Goal: Transaction & Acquisition: Purchase product/service

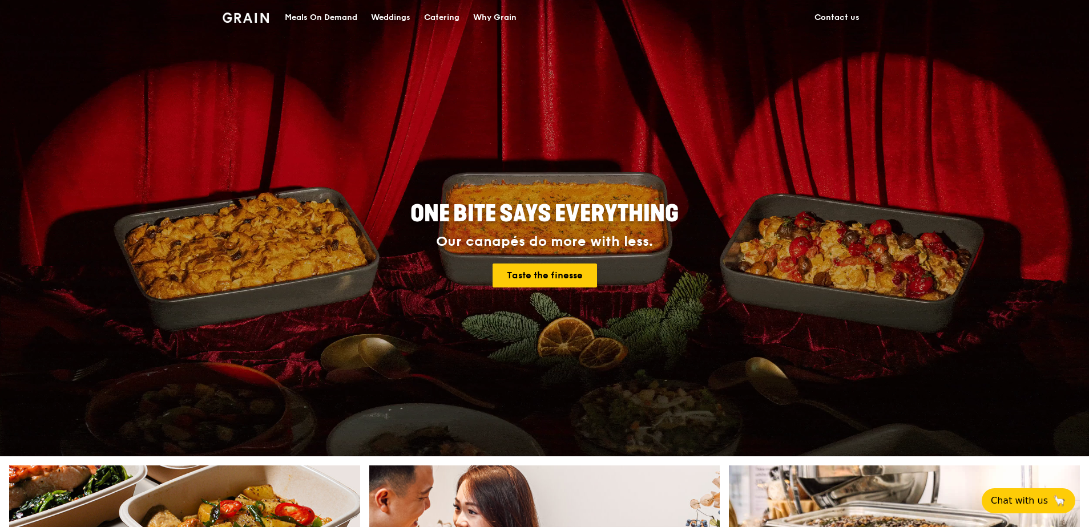
click at [326, 18] on div "Meals On Demand" at bounding box center [321, 18] width 72 height 34
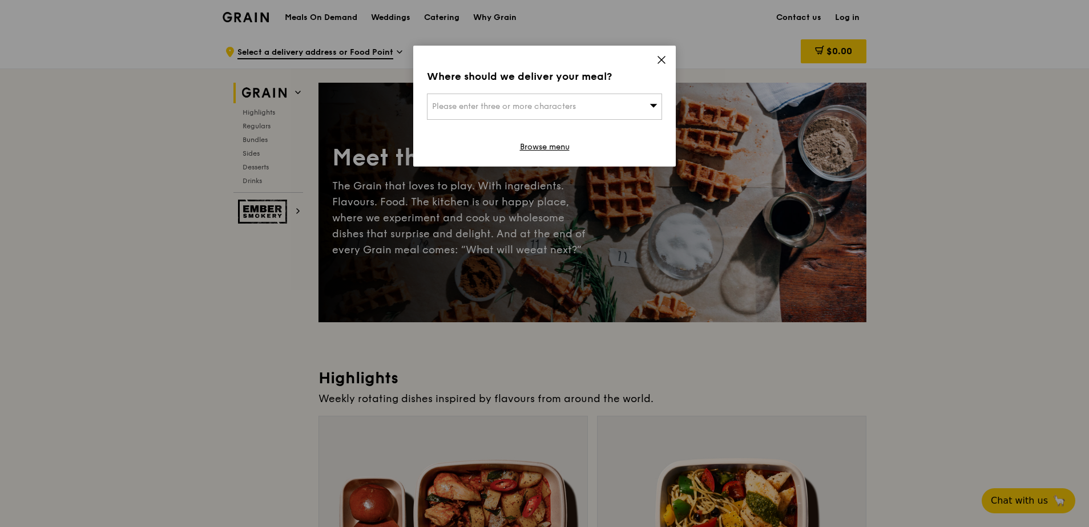
click at [584, 111] on div "Please enter three or more characters" at bounding box center [544, 107] width 235 height 26
click at [640, 75] on div "Where should we deliver your meal?" at bounding box center [544, 76] width 235 height 16
click at [550, 109] on span "Please enter three or more characters" at bounding box center [504, 107] width 144 height 10
type input "metropolis"
drag, startPoint x: 358, startPoint y: 74, endPoint x: 334, endPoint y: 72, distance: 24.1
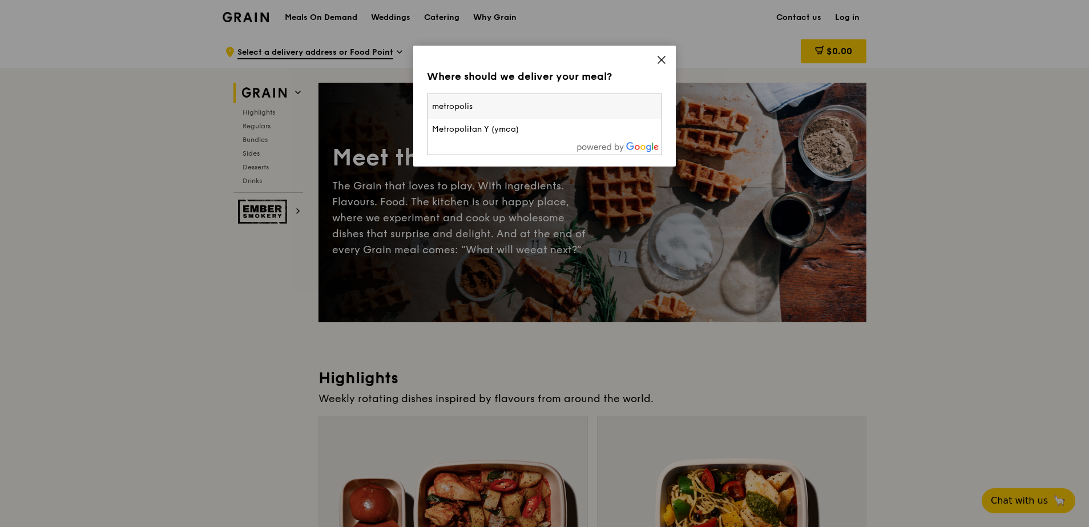
click at [334, 72] on div "Where should we deliver your meal? Please enter three or more characters metrop…" at bounding box center [544, 263] width 1089 height 527
click at [522, 105] on span "Please enter three or more characters" at bounding box center [504, 107] width 144 height 10
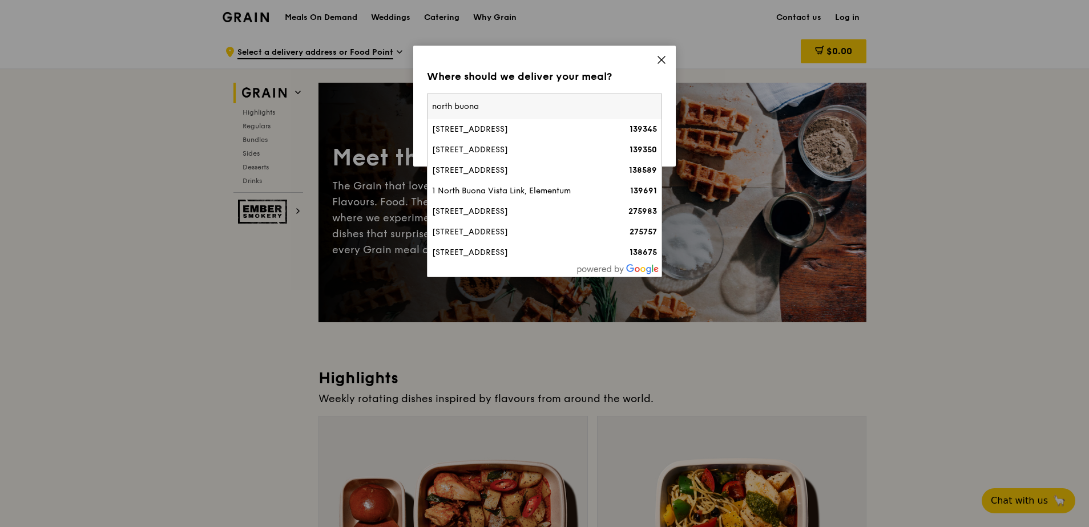
type input "north buona"
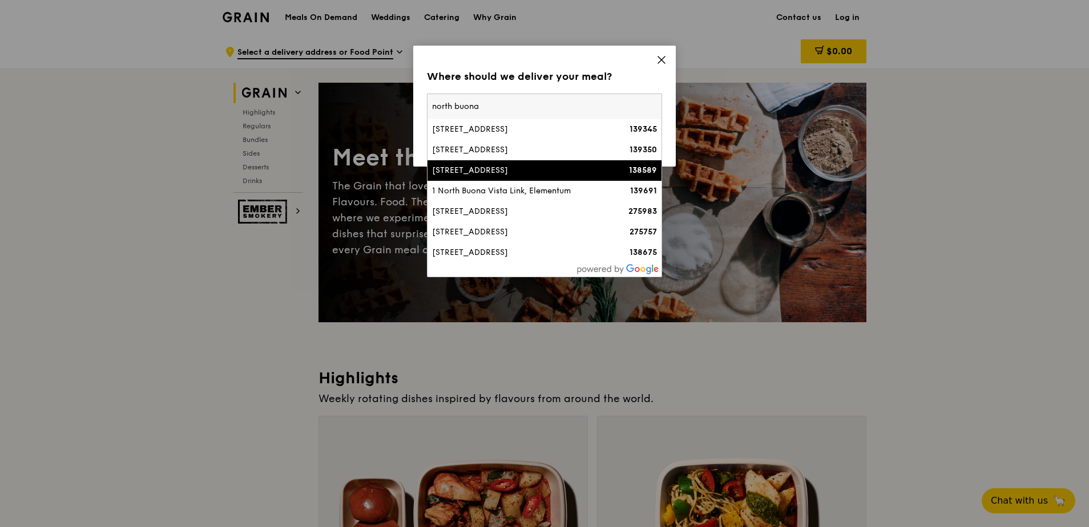
click at [518, 163] on li "11 North Buona Vista Drive 138589" at bounding box center [545, 170] width 234 height 21
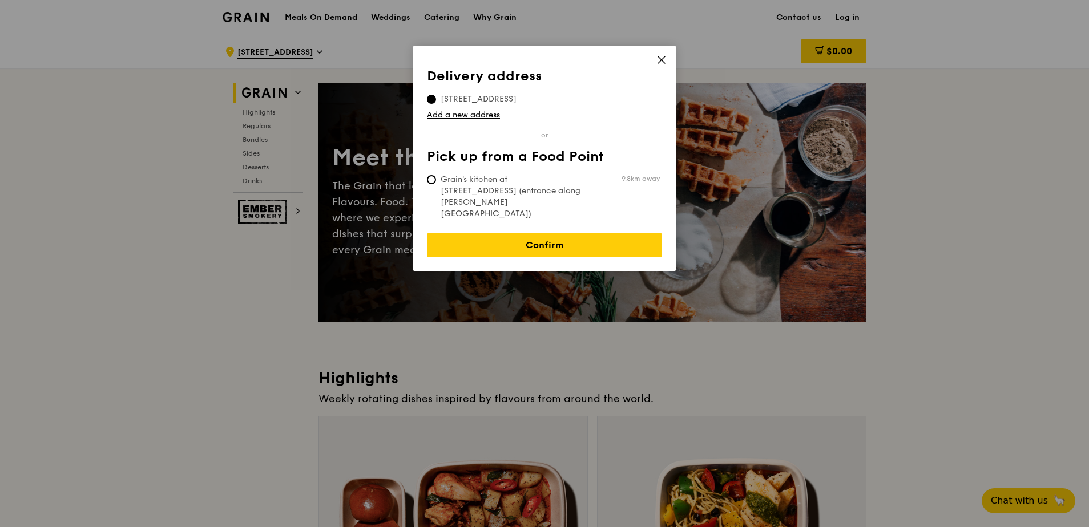
click at [563, 178] on span "Grain's kitchen at 5 Burn Road #05-01 (entrance along Harrison Road)" at bounding box center [512, 197] width 170 height 46
click at [436, 178] on input "Grain's kitchen at 5 Burn Road #05-01 (entrance along Harrison Road) 9.8km away" at bounding box center [431, 179] width 9 height 9
radio input "true"
click at [530, 98] on span "11 North Buona Vista Drive, 138589" at bounding box center [478, 99] width 103 height 11
click at [436, 98] on input "11 North Buona Vista Drive, 138589" at bounding box center [431, 99] width 9 height 9
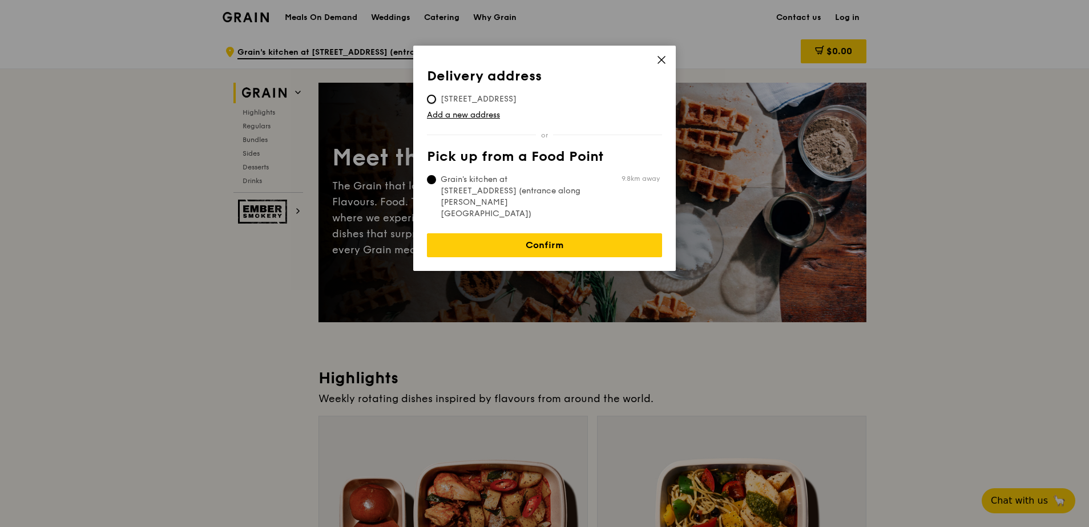
radio input "true"
click at [472, 116] on link "Add a new address" at bounding box center [544, 115] width 235 height 11
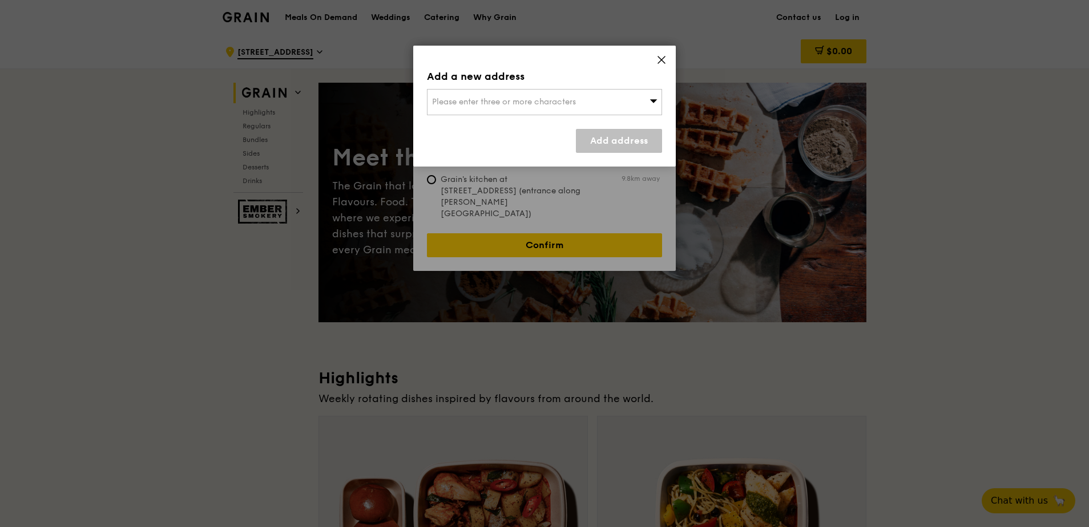
click at [512, 108] on div "Please enter three or more characters" at bounding box center [544, 102] width 235 height 26
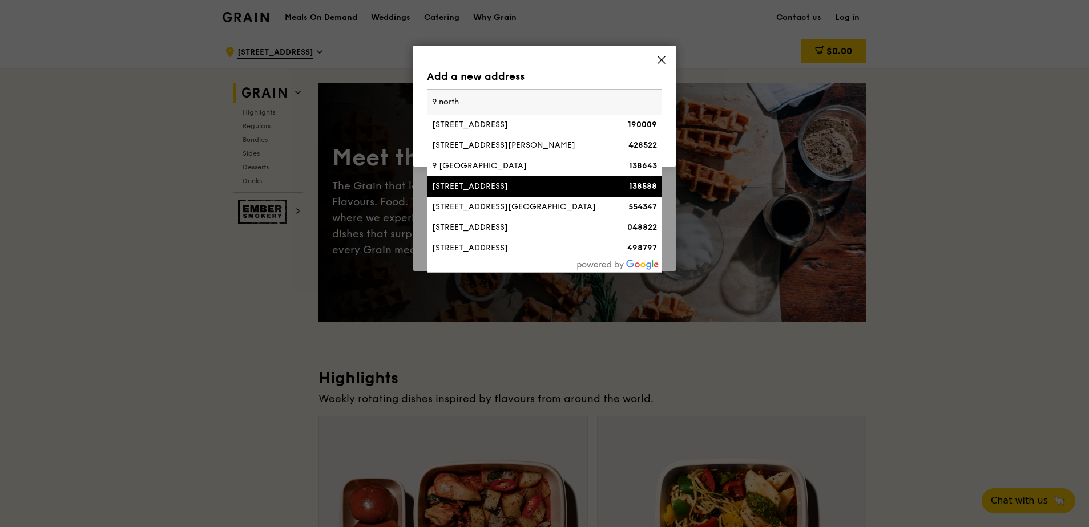
type input "9 north"
click at [546, 192] on li "9 North Buona Vista Drive 138588" at bounding box center [545, 186] width 234 height 21
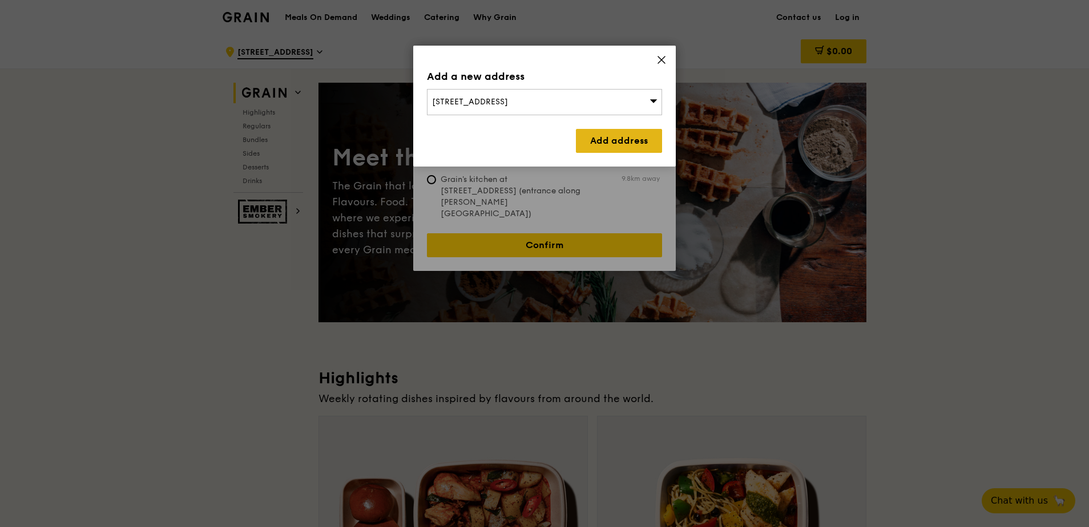
click at [608, 143] on link "Add address" at bounding box center [619, 141] width 86 height 24
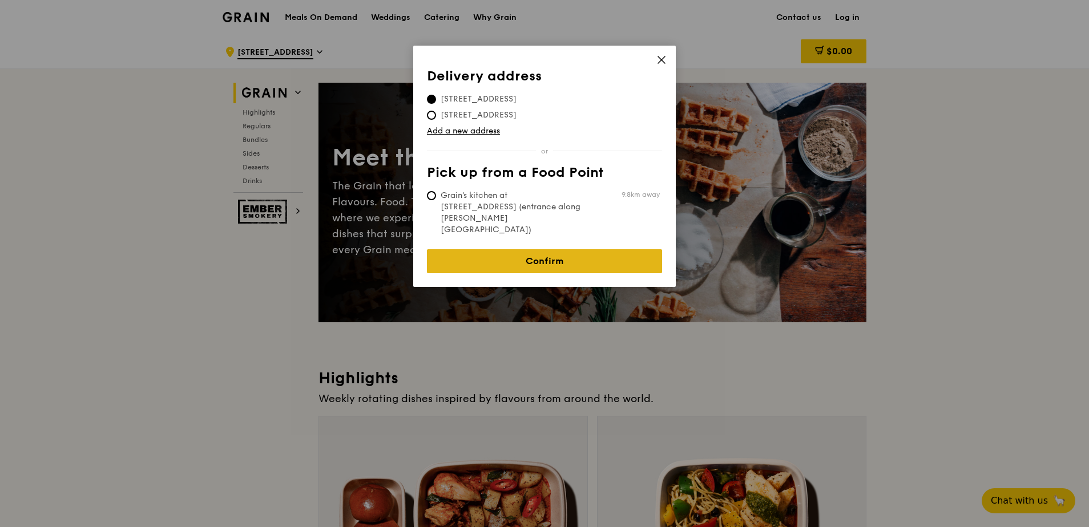
click at [598, 249] on link "Confirm" at bounding box center [544, 261] width 235 height 24
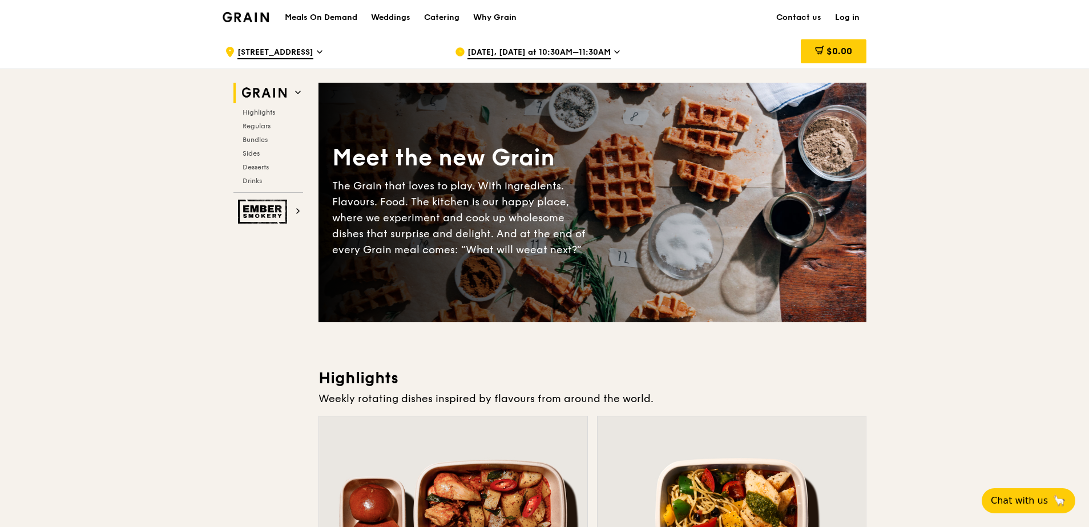
click at [342, 46] on div ".cls-1 { fill: none; stroke: #fff; stroke-linecap: round; stroke-linejoin: roun…" at bounding box center [331, 52] width 212 height 34
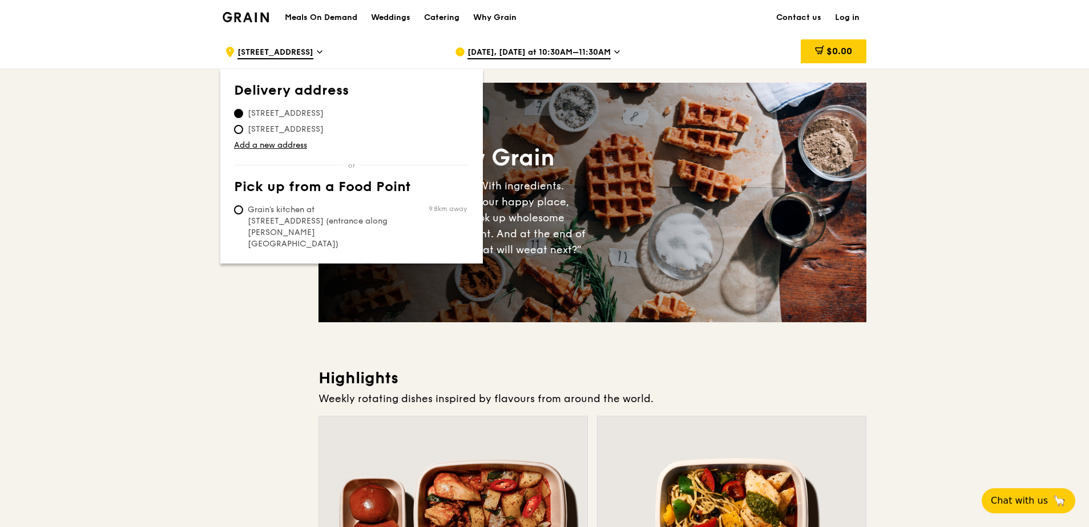
click at [506, 55] on span "Sep 12, Today at 10:30AM–11:30AM" at bounding box center [538, 53] width 143 height 13
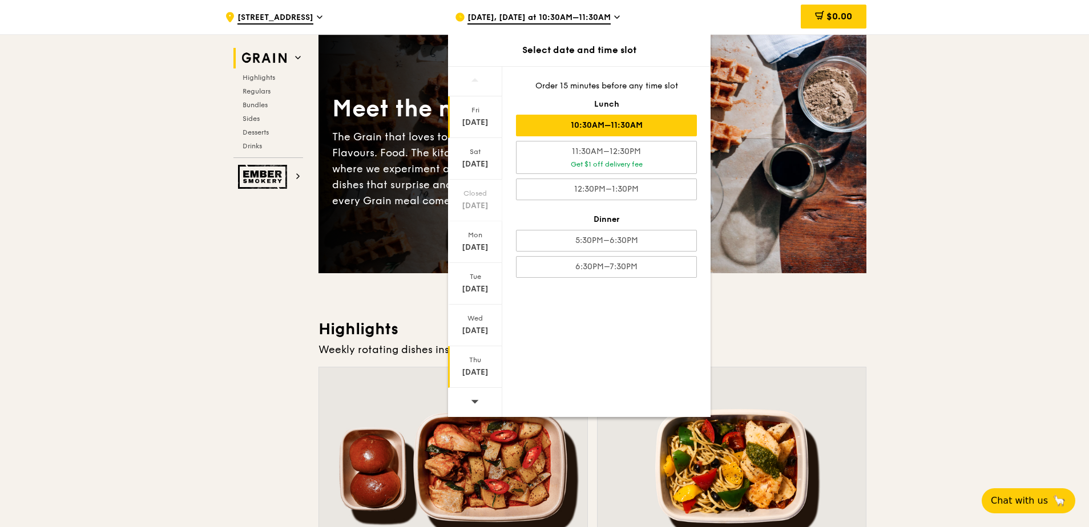
scroll to position [114, 0]
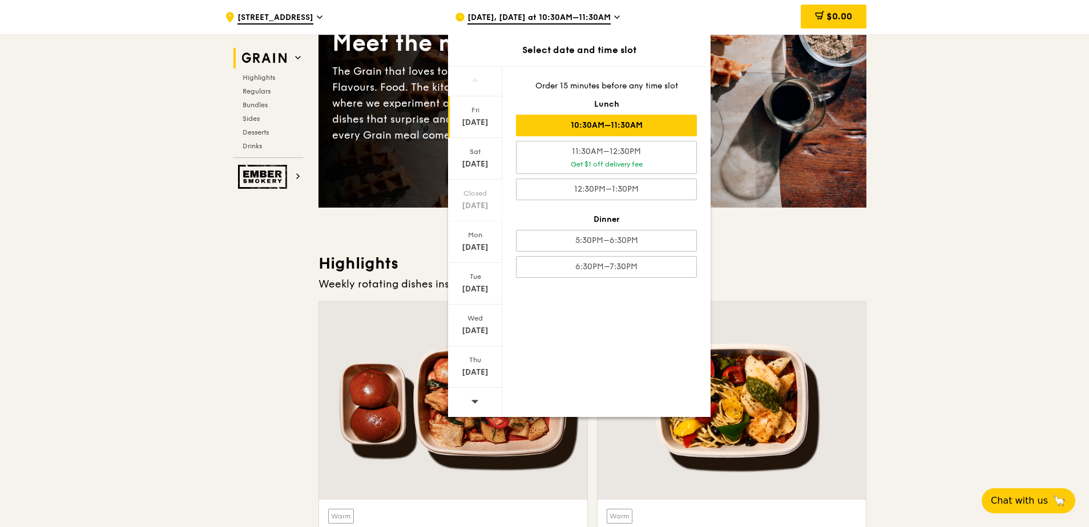
click at [474, 398] on icon at bounding box center [475, 401] width 8 height 9
click at [479, 116] on div "Fri Sep 19" at bounding box center [475, 117] width 54 height 42
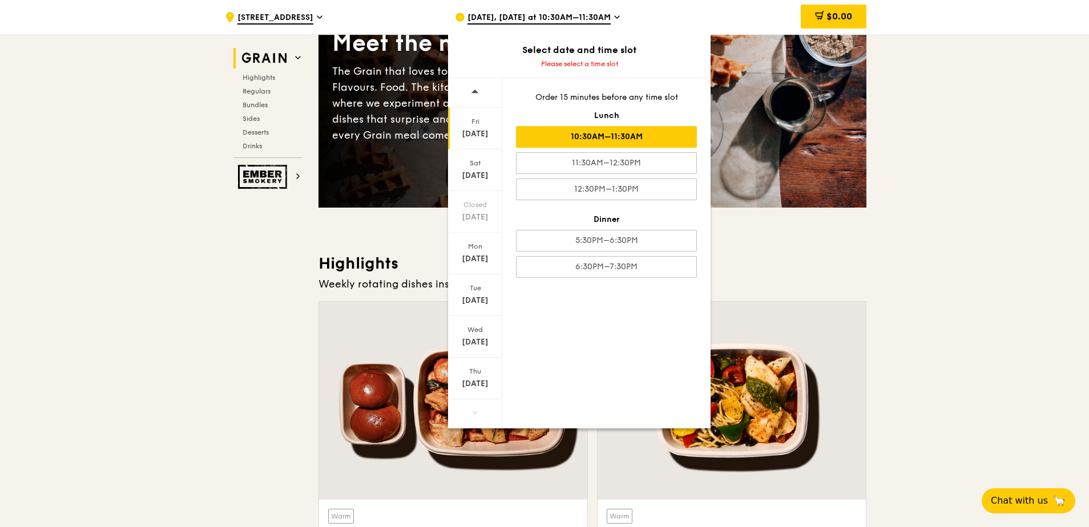
click at [660, 141] on div "10:30AM–11:30AM" at bounding box center [606, 137] width 181 height 22
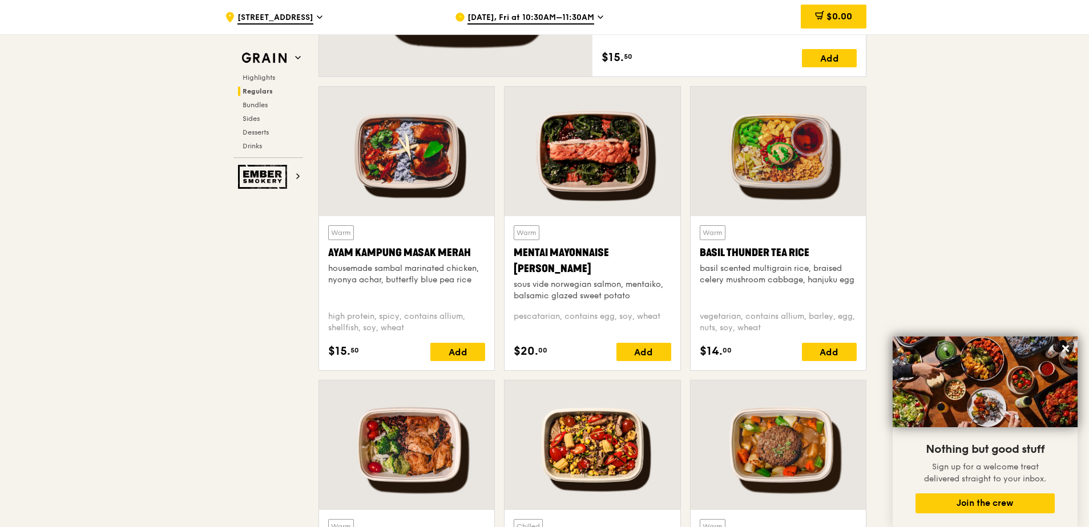
scroll to position [970, 0]
click at [830, 353] on div "Add" at bounding box center [829, 351] width 55 height 18
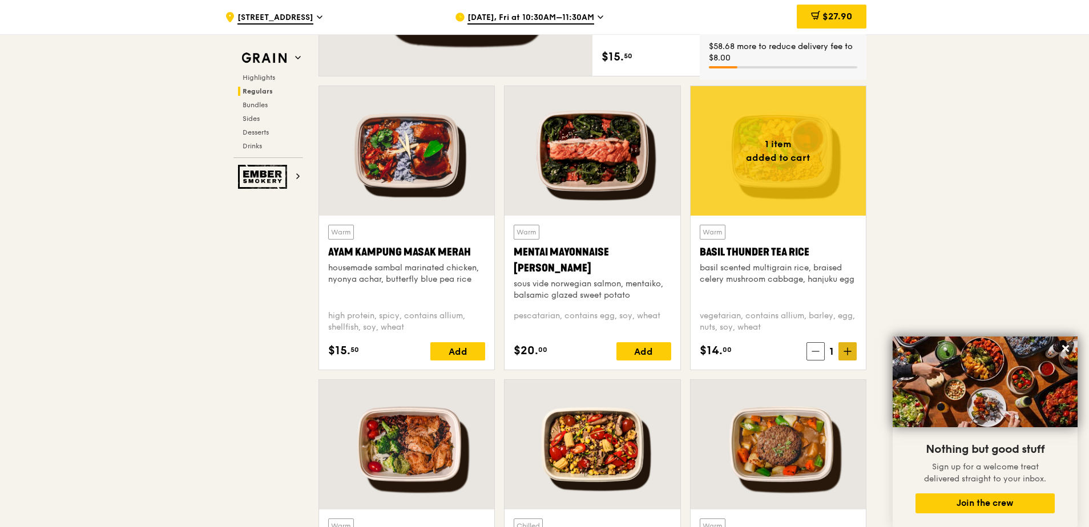
click at [850, 351] on icon at bounding box center [848, 352] width 8 height 8
click at [632, 349] on div "Add" at bounding box center [643, 351] width 55 height 18
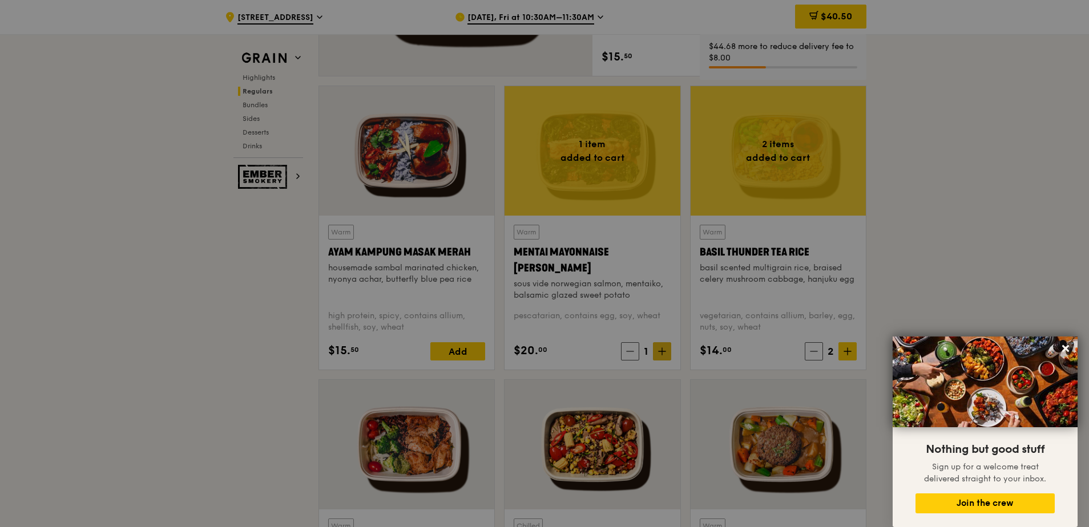
click at [664, 352] on div at bounding box center [544, 263] width 1089 height 527
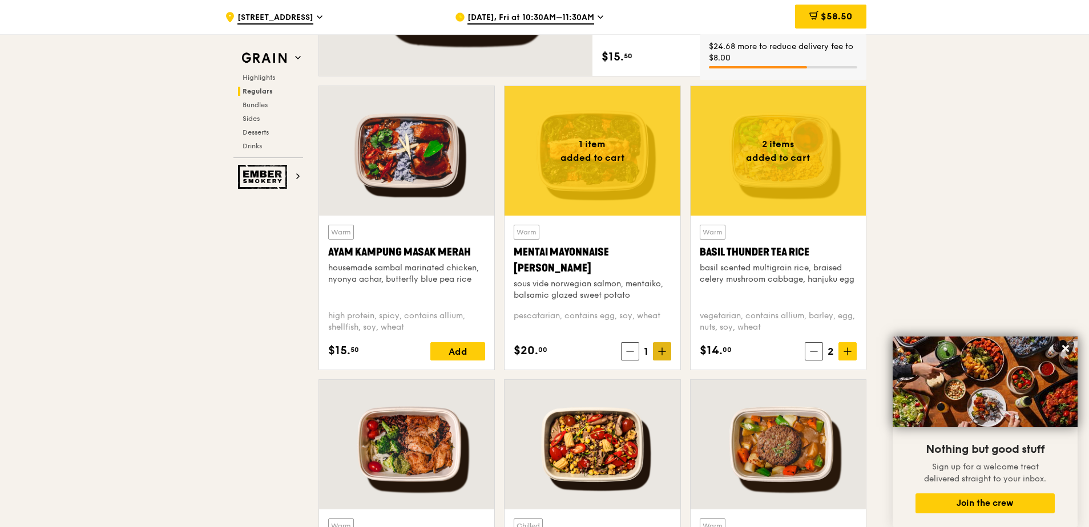
click at [664, 352] on icon at bounding box center [662, 352] width 7 height 0
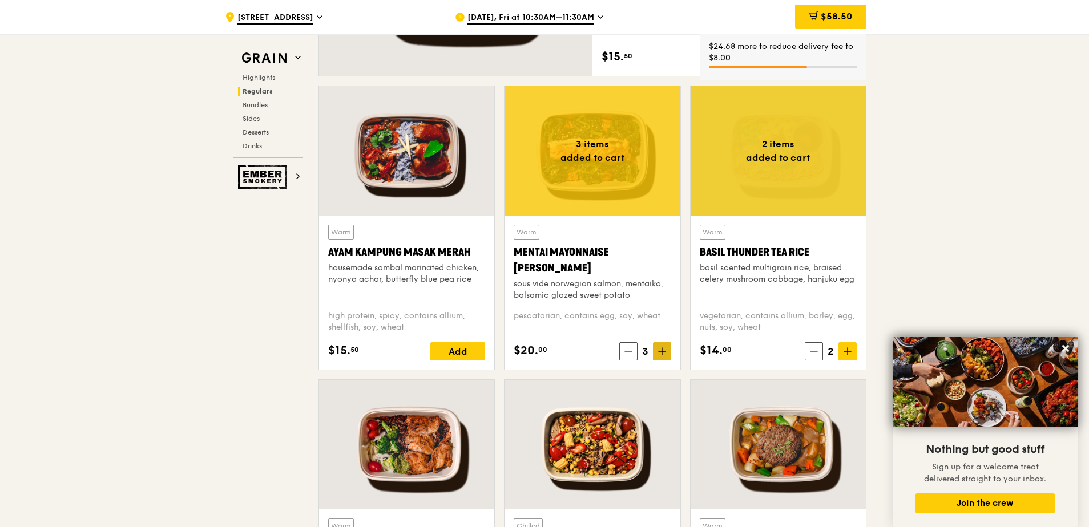
click at [664, 352] on icon at bounding box center [662, 352] width 7 height 0
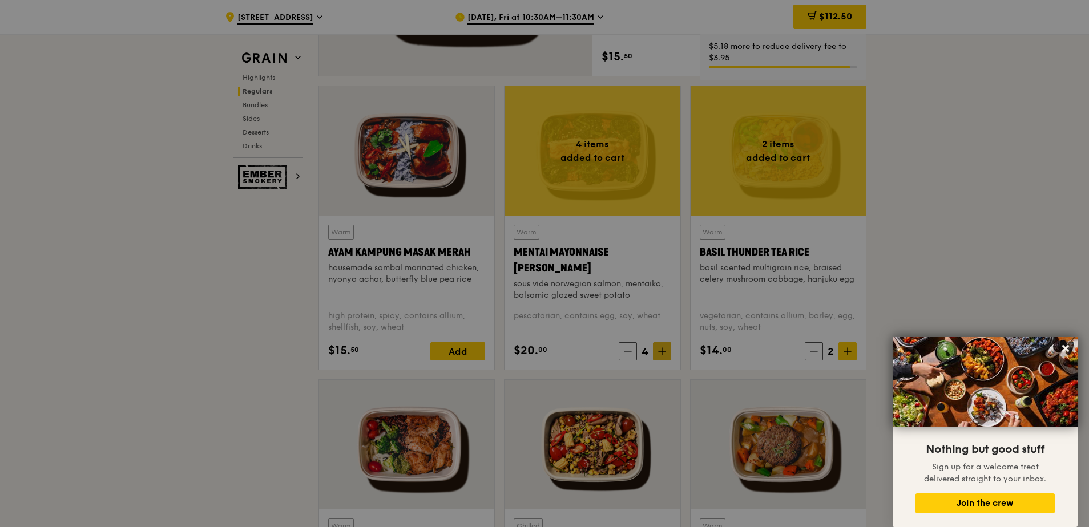
click at [664, 352] on icon at bounding box center [662, 352] width 7 height 0
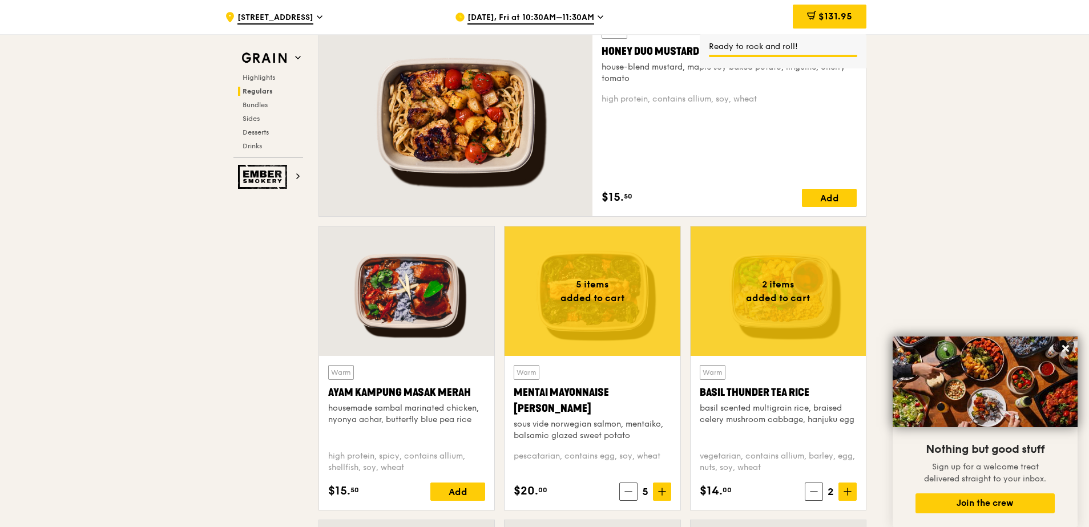
scroll to position [856, 0]
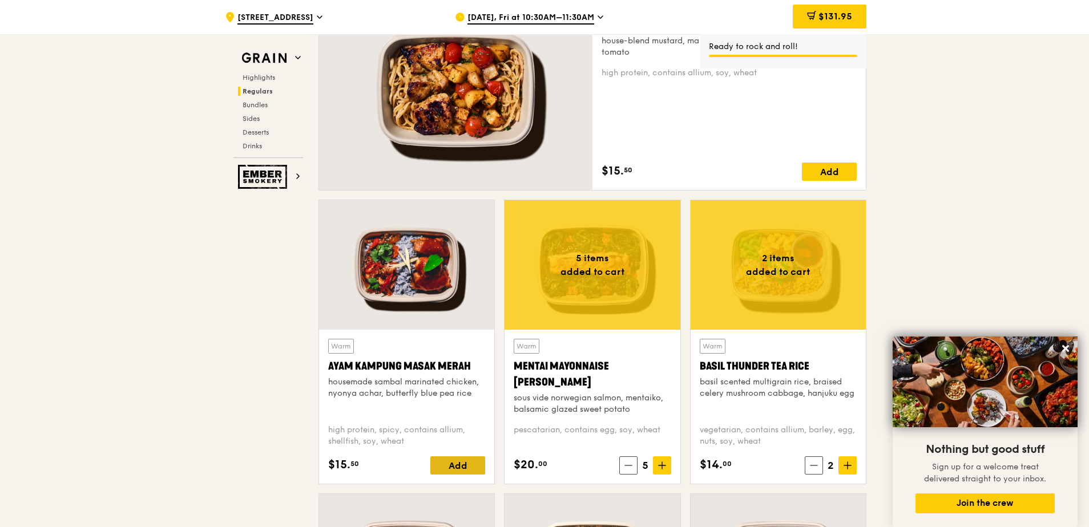
click at [465, 469] on div "Add" at bounding box center [457, 466] width 55 height 18
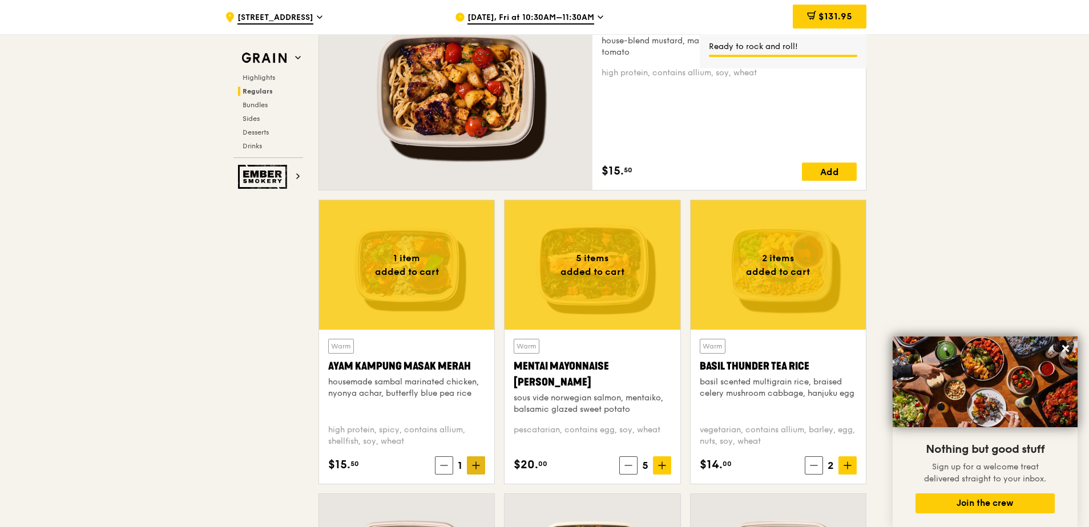
click at [475, 465] on icon at bounding box center [476, 466] width 8 height 8
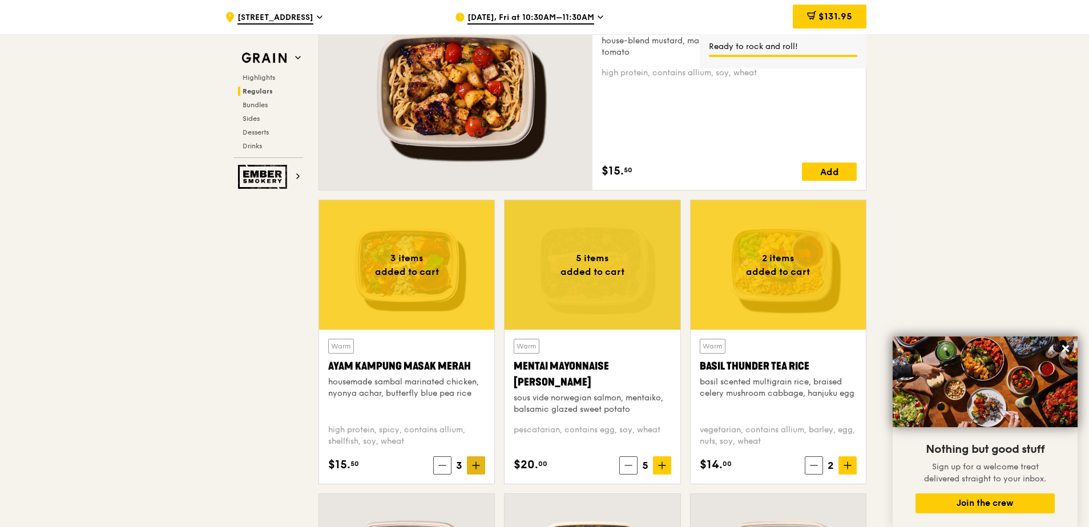
click at [475, 465] on icon at bounding box center [476, 466] width 8 height 8
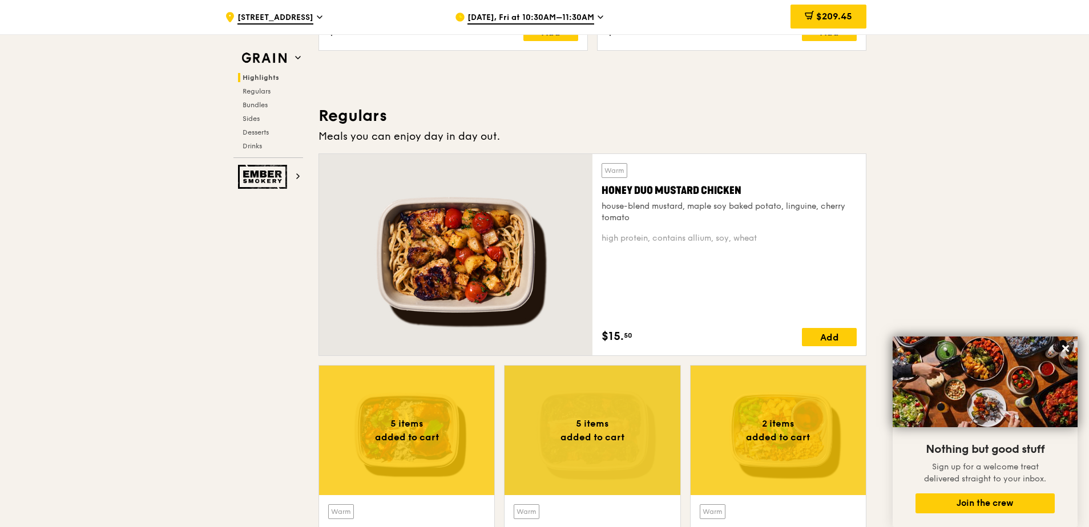
scroll to position [685, 0]
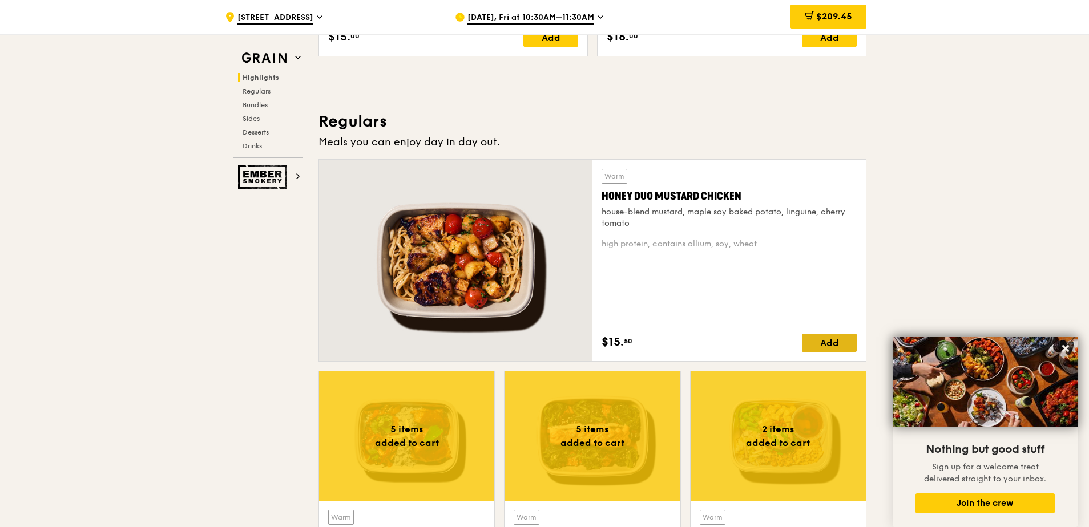
click at [845, 337] on div "Add" at bounding box center [829, 343] width 55 height 18
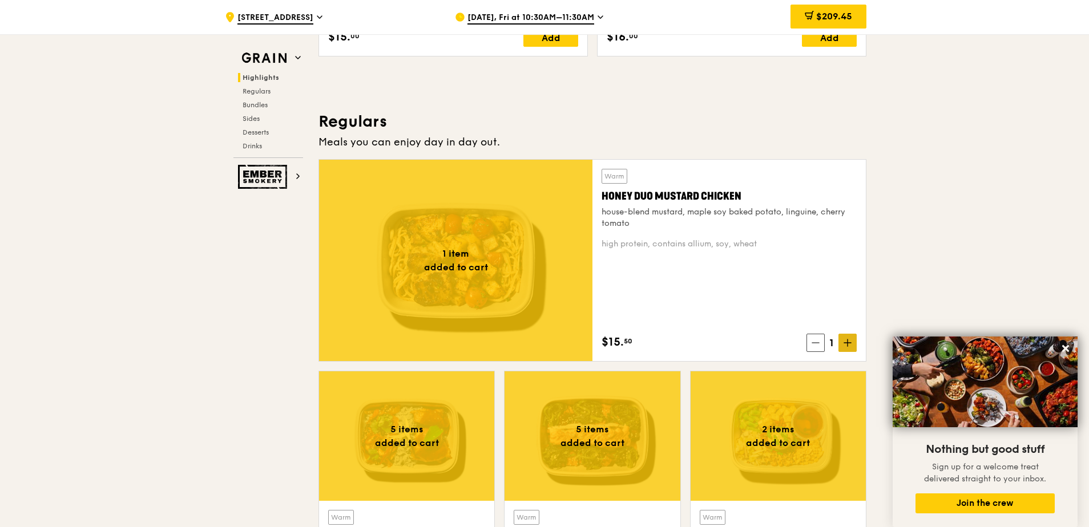
click at [848, 340] on icon at bounding box center [848, 343] width 0 height 7
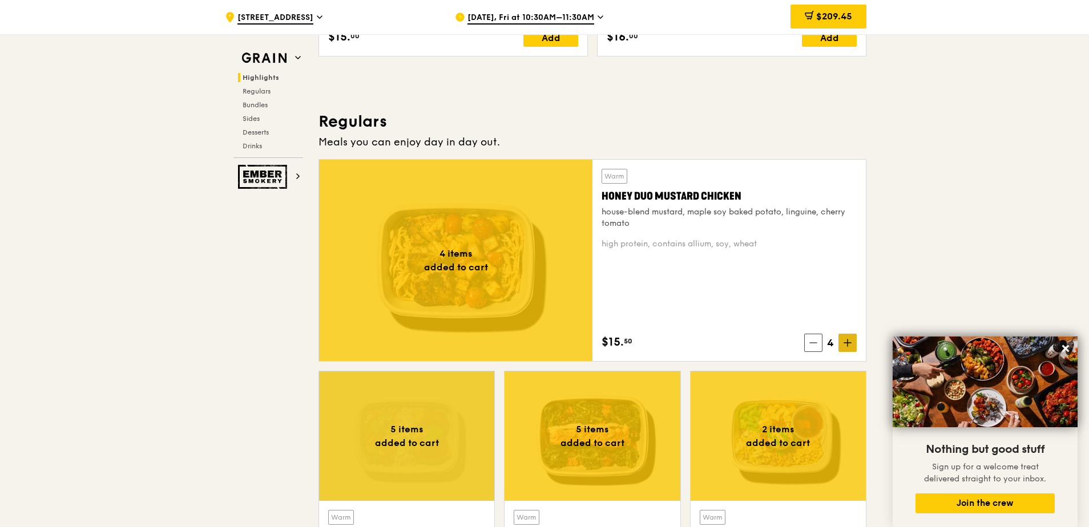
click at [848, 340] on icon at bounding box center [848, 343] width 0 height 7
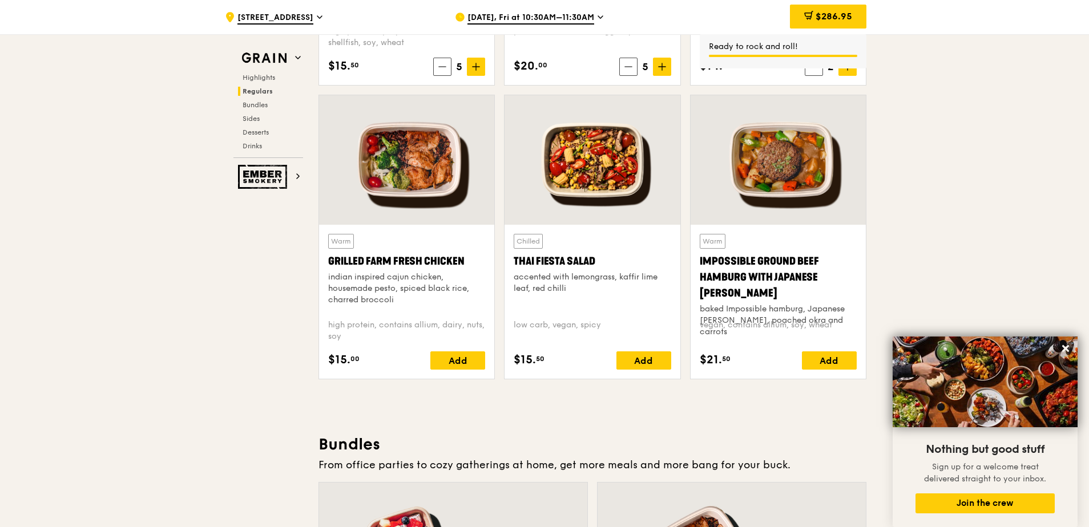
scroll to position [1256, 0]
click at [470, 362] on div "Add" at bounding box center [457, 360] width 55 height 18
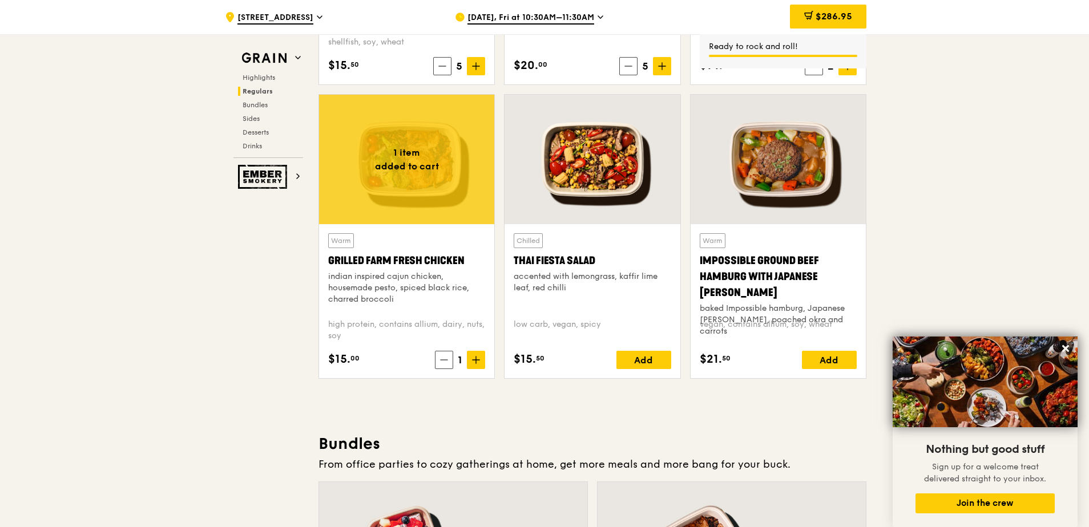
click at [481, 364] on span at bounding box center [476, 360] width 18 height 18
drag, startPoint x: 470, startPoint y: 362, endPoint x: 481, endPoint y: 364, distance: 10.9
click at [481, 364] on span at bounding box center [476, 360] width 18 height 18
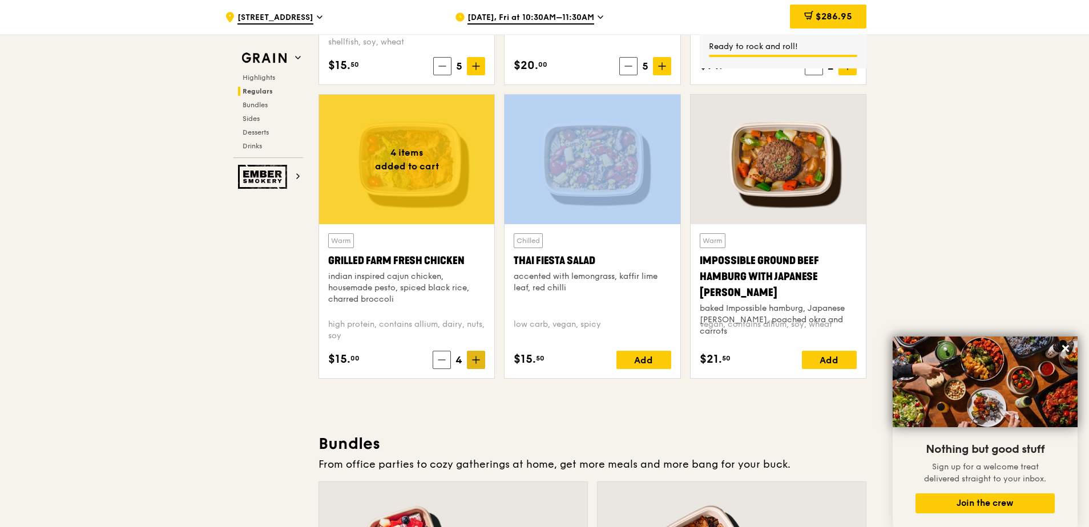
click at [481, 364] on span at bounding box center [476, 360] width 18 height 18
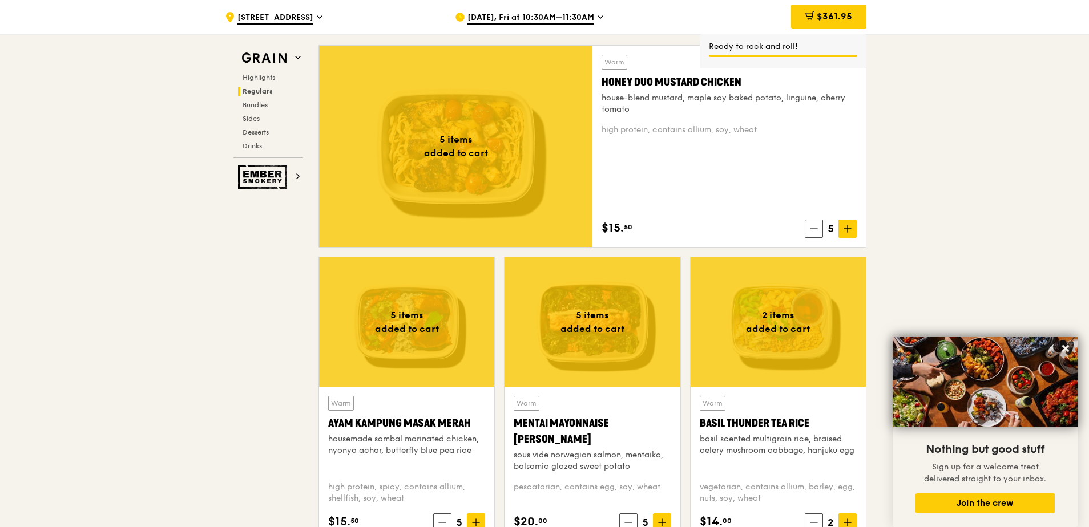
scroll to position [856, 0]
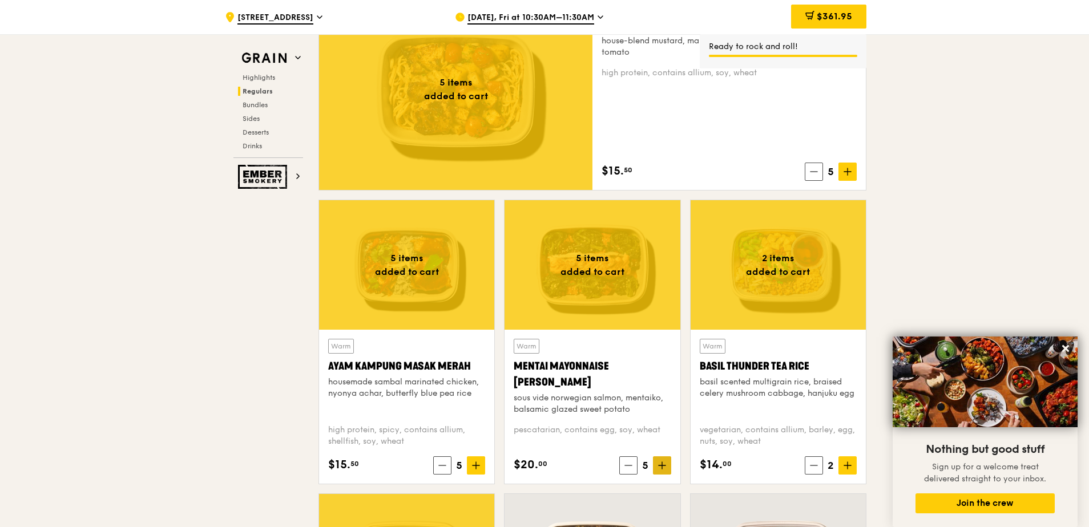
click at [667, 464] on span at bounding box center [662, 466] width 18 height 18
click at [667, 463] on span at bounding box center [662, 466] width 18 height 18
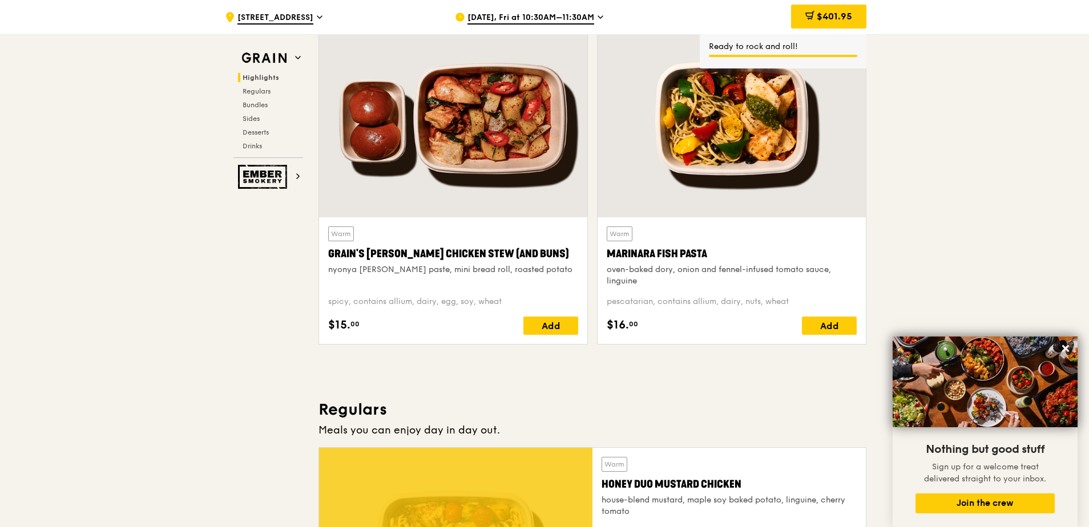
scroll to position [342, 0]
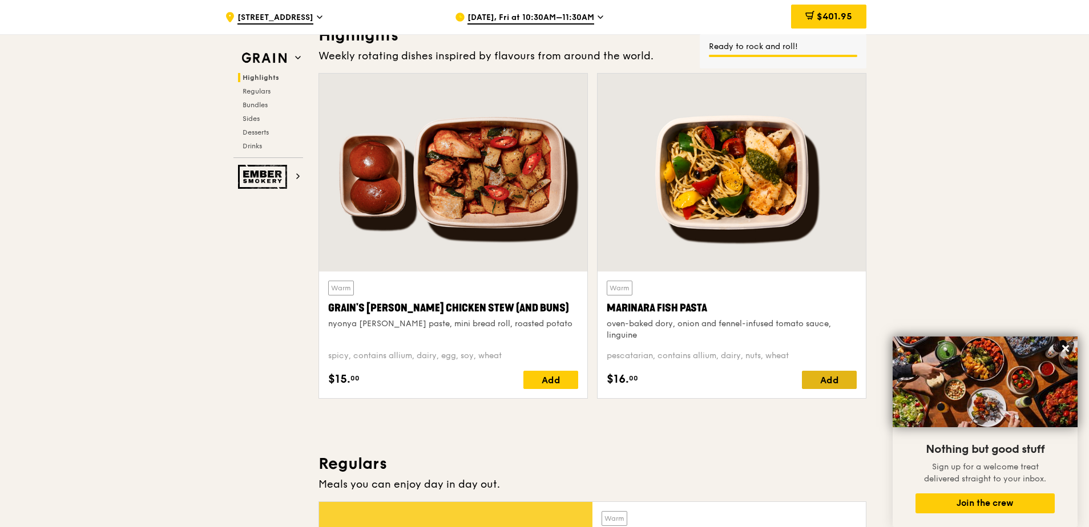
click at [831, 378] on div "Add" at bounding box center [829, 380] width 55 height 18
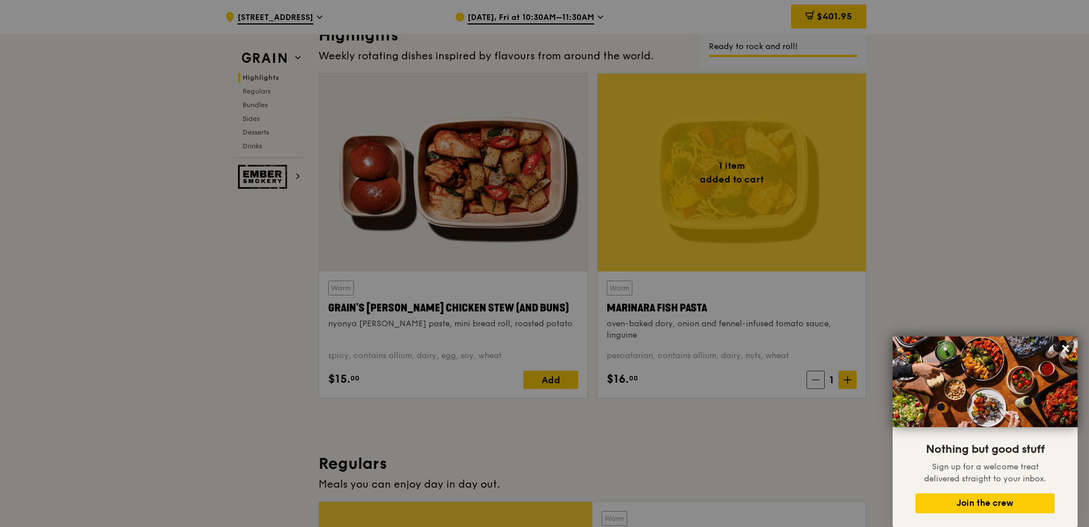
click at [839, 376] on div at bounding box center [544, 263] width 1089 height 527
click at [841, 378] on div at bounding box center [544, 263] width 1089 height 527
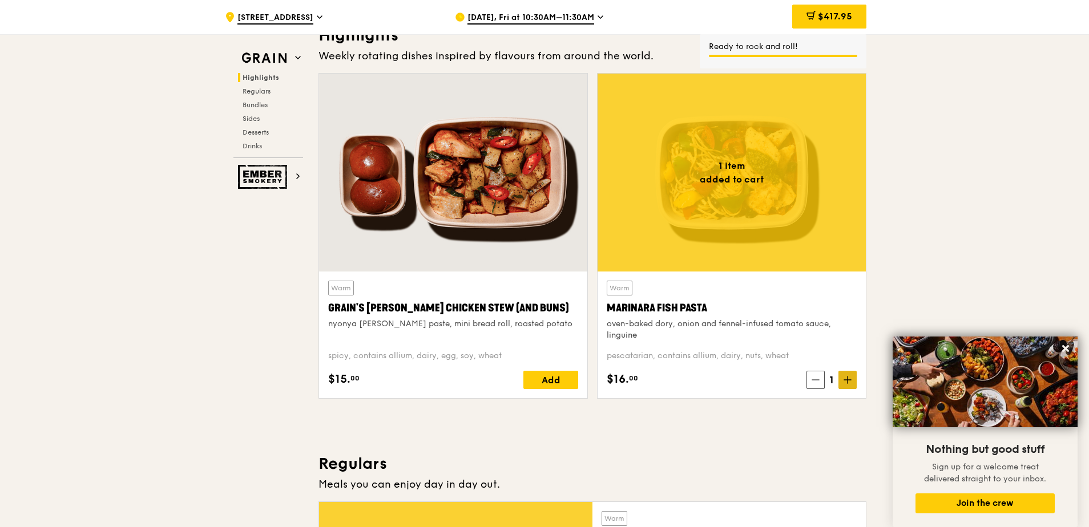
click at [846, 379] on icon at bounding box center [848, 380] width 8 height 8
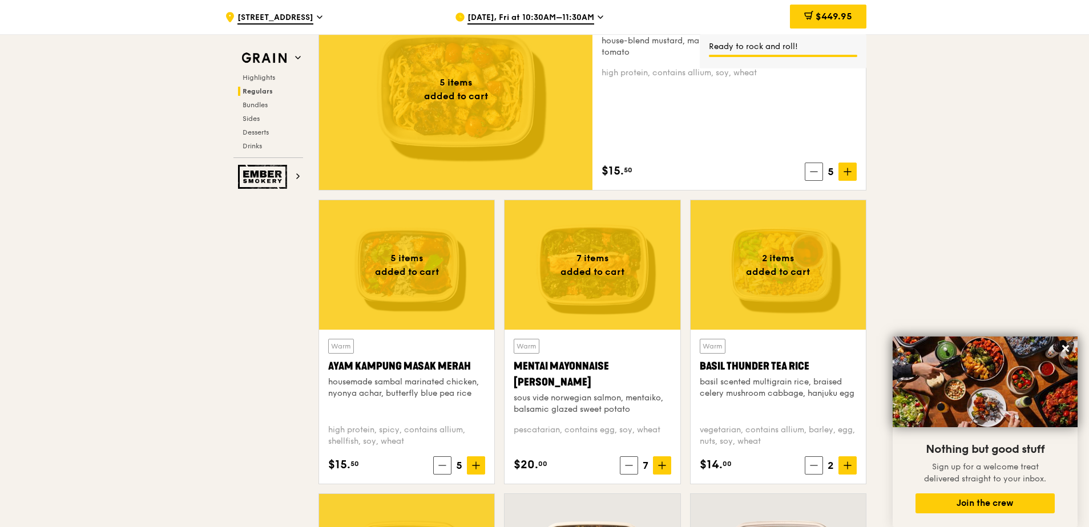
scroll to position [1027, 0]
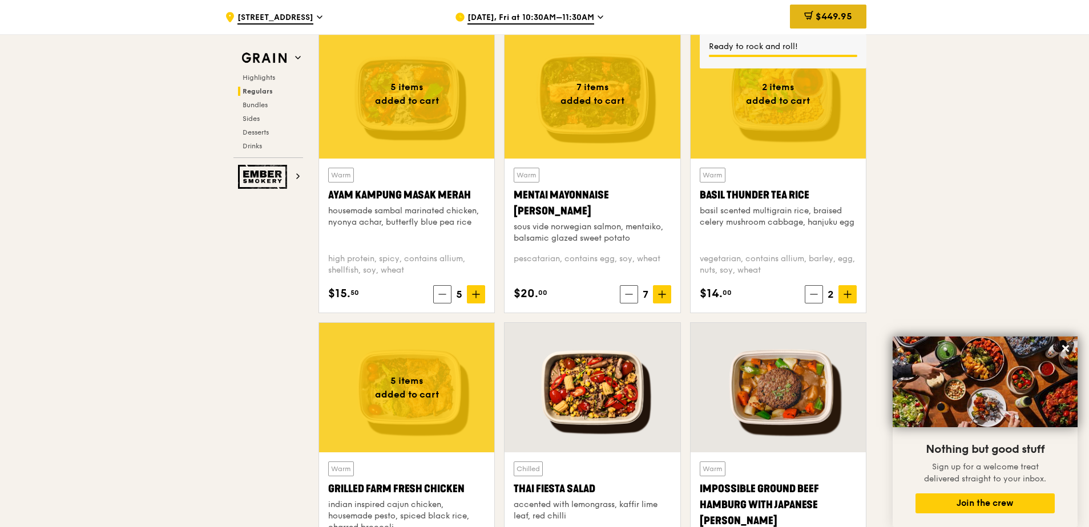
click at [821, 17] on span "$449.95" at bounding box center [834, 16] width 37 height 11
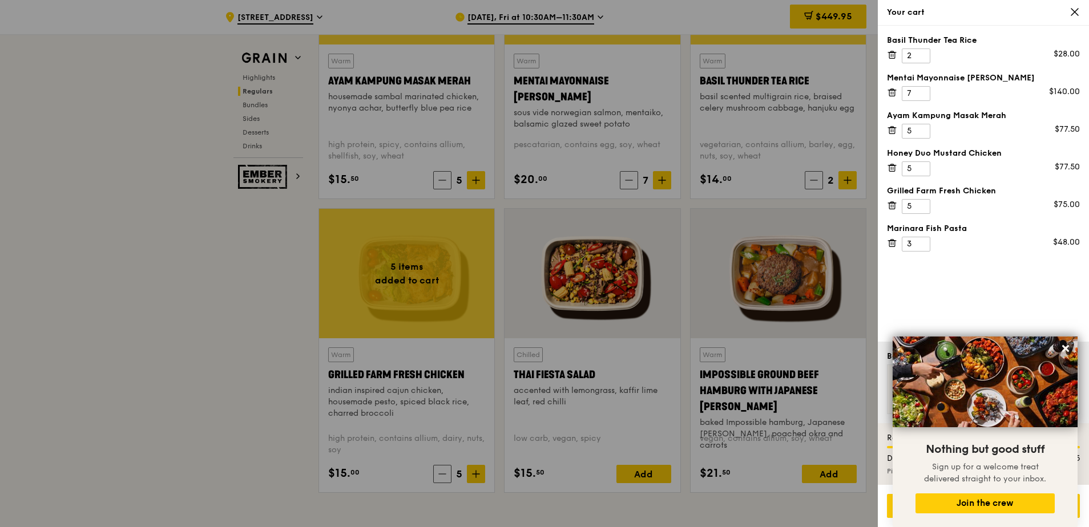
scroll to position [1199, 0]
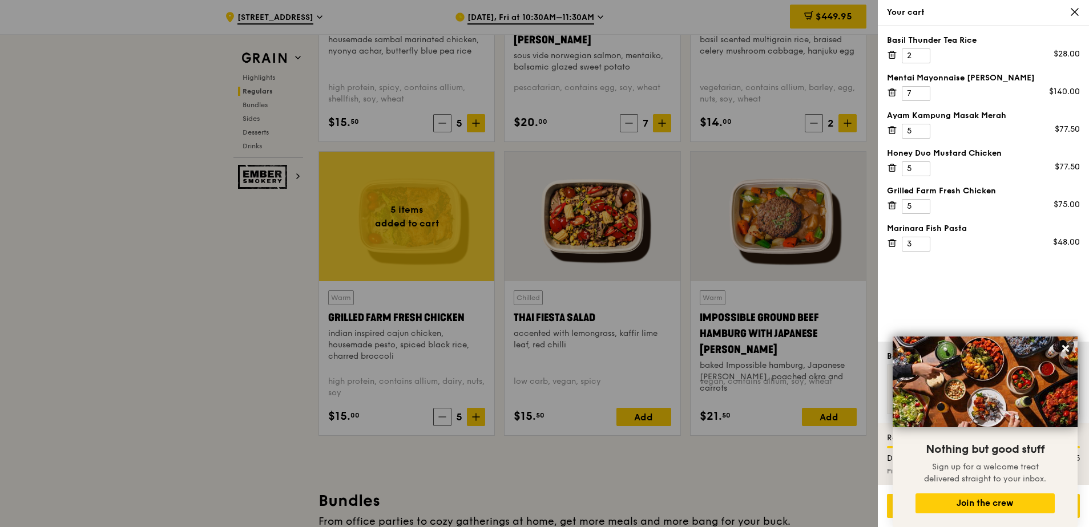
click at [929, 311] on div "Basil Thunder Tea Rice 2 $28.00 Mentai Mayonnaise Aburi Salmon 7 $140.00 Ayam K…" at bounding box center [983, 184] width 211 height 316
click at [889, 509] on div "Go to checkout - $449.95" at bounding box center [983, 506] width 193 height 24
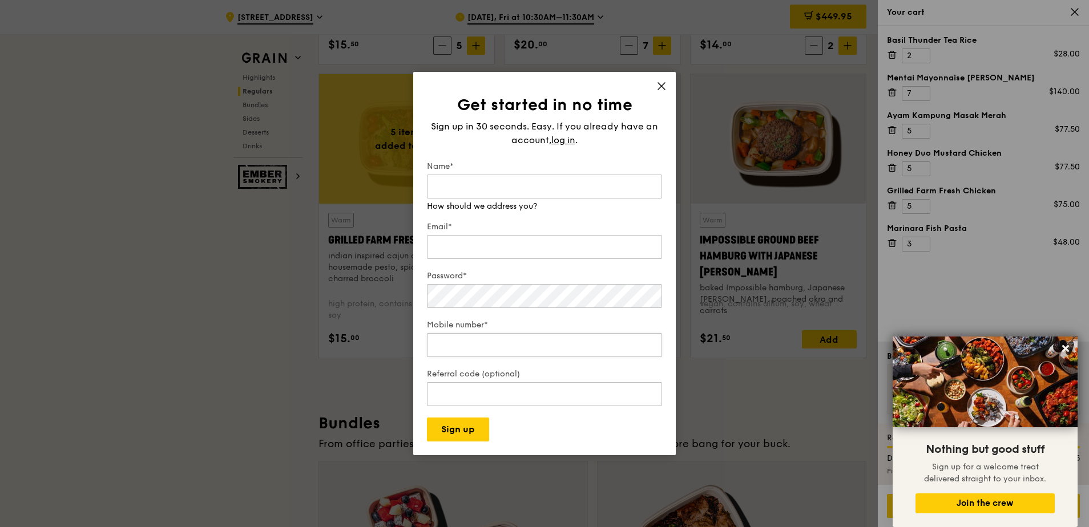
scroll to position [1370, 0]
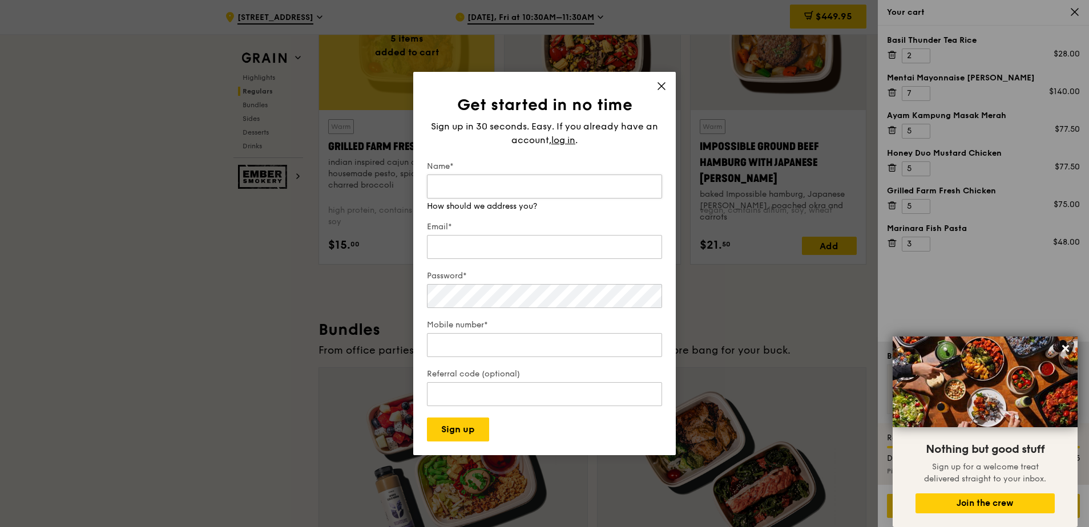
click at [518, 191] on input "Name*" at bounding box center [544, 187] width 235 height 24
type input "Rachel"
type input "Rachel.loo@shell.com"
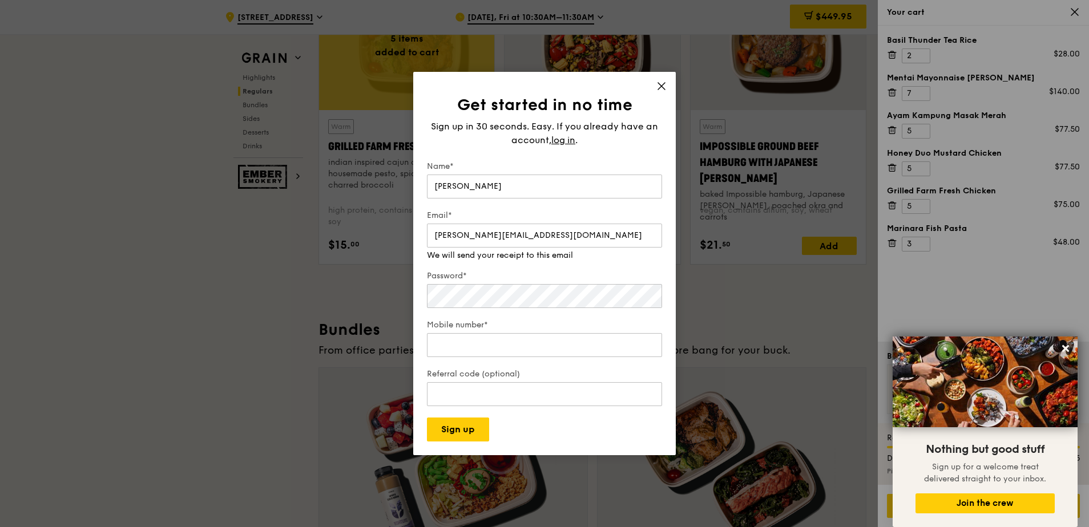
type input "82286750"
click at [534, 299] on div "Password* Make that at least six characters" at bounding box center [544, 284] width 235 height 51
click at [459, 432] on button "Sign up" at bounding box center [458, 430] width 62 height 24
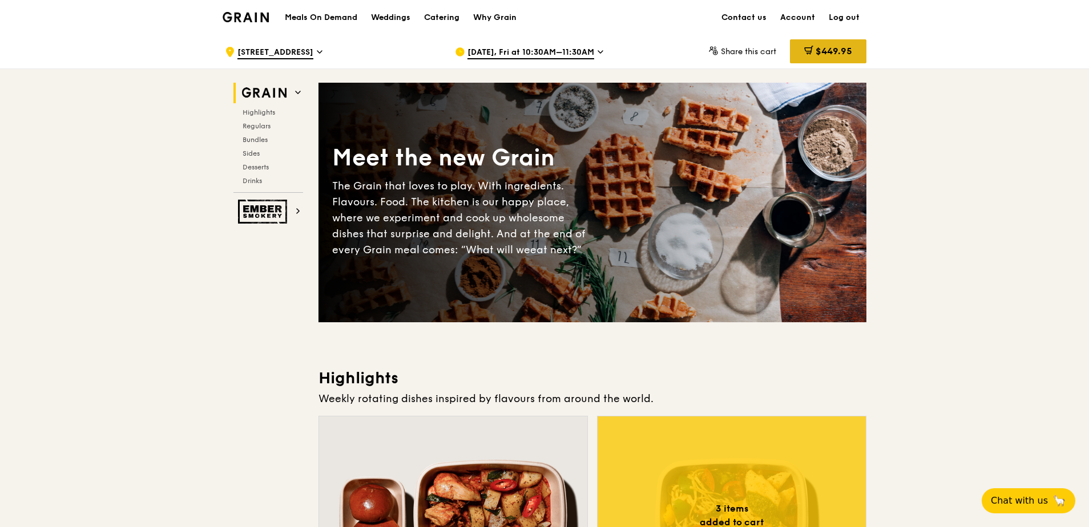
click at [833, 61] on div "$449.95" at bounding box center [828, 51] width 76 height 24
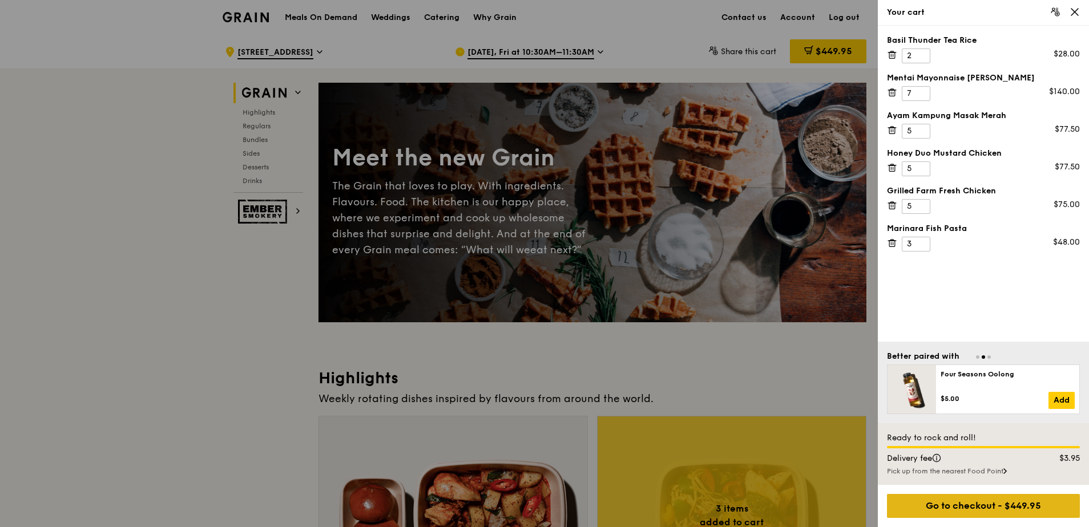
click at [998, 498] on div "Go to checkout - $449.95" at bounding box center [983, 506] width 193 height 24
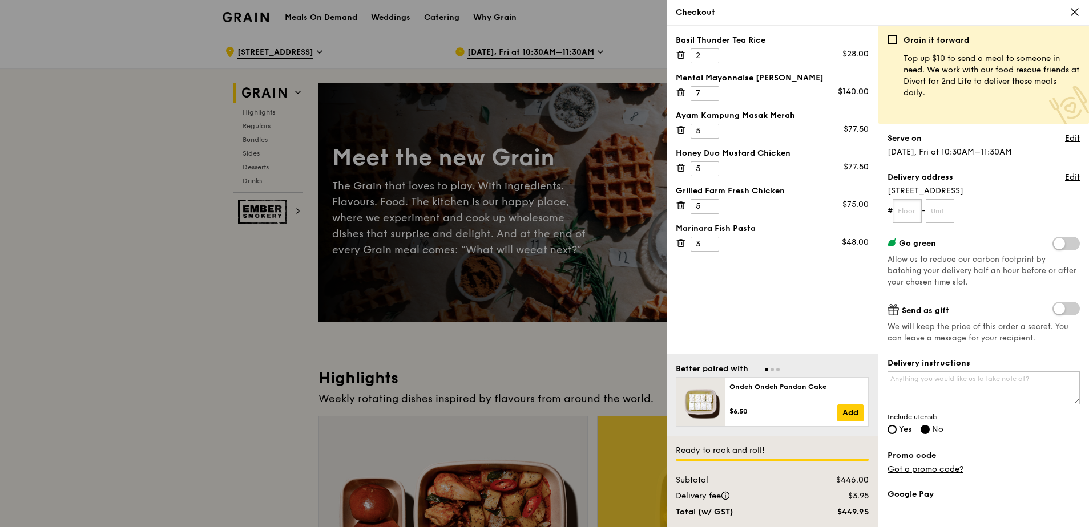
click at [916, 213] on input "text" at bounding box center [907, 211] width 29 height 24
type input "4"
click at [708, 208] on input "4" at bounding box center [705, 206] width 29 height 15
type input "4"
click at [711, 172] on input "4" at bounding box center [705, 169] width 29 height 15
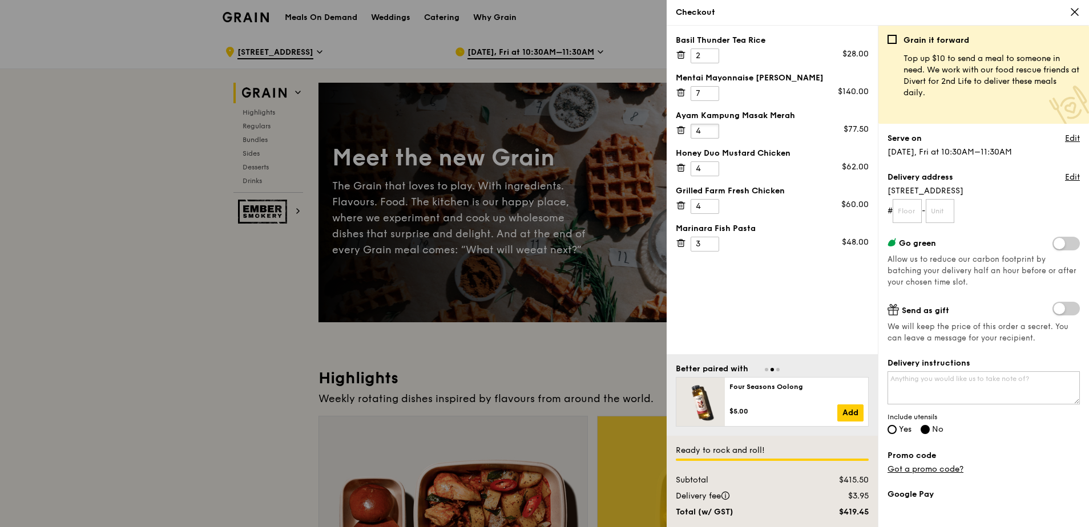
drag, startPoint x: 710, startPoint y: 133, endPoint x: 730, endPoint y: 130, distance: 20.3
click at [710, 133] on input "4" at bounding box center [705, 131] width 29 height 15
type input "5"
click at [709, 128] on input "5" at bounding box center [705, 131] width 29 height 15
type input "5"
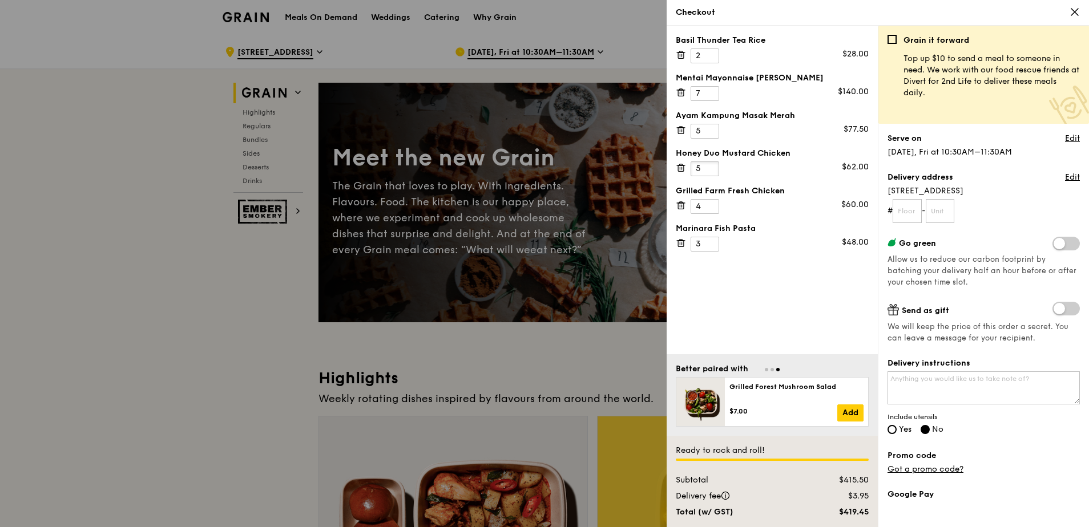
click at [711, 166] on input "5" at bounding box center [705, 169] width 29 height 15
click at [791, 305] on div "Basil Thunder Tea Rice 2 $28.00 Mentai Mayonnaise Aburi Salmon 7 $140.00 Ayam […" at bounding box center [772, 190] width 211 height 329
type input "4"
click at [707, 239] on input "4" at bounding box center [705, 244] width 29 height 15
click at [709, 93] on input "8" at bounding box center [705, 93] width 29 height 15
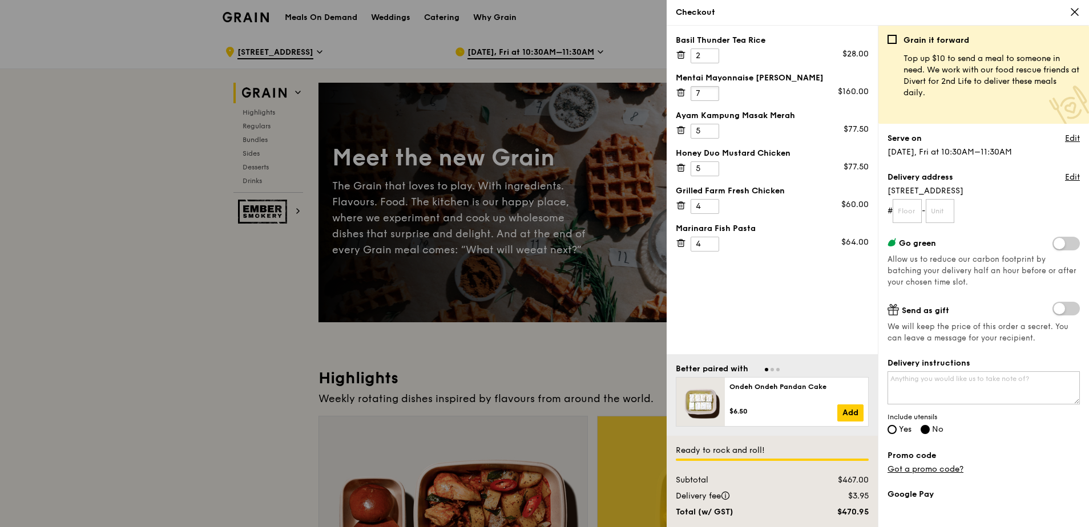
click at [708, 96] on input "7" at bounding box center [705, 93] width 29 height 15
type input "6"
click at [708, 96] on input "6" at bounding box center [705, 93] width 29 height 15
click at [783, 317] on div "Basil Thunder Tea Rice 2 $28.00 Mentai Mayonnaise Aburi Salmon 6 $120.00 Ayam […" at bounding box center [772, 190] width 211 height 329
click at [830, 313] on div "Basil Thunder Tea Rice 2 $28.00 Mentai Mayonnaise Aburi Salmon 6 $120.00 Ayam […" at bounding box center [772, 190] width 211 height 329
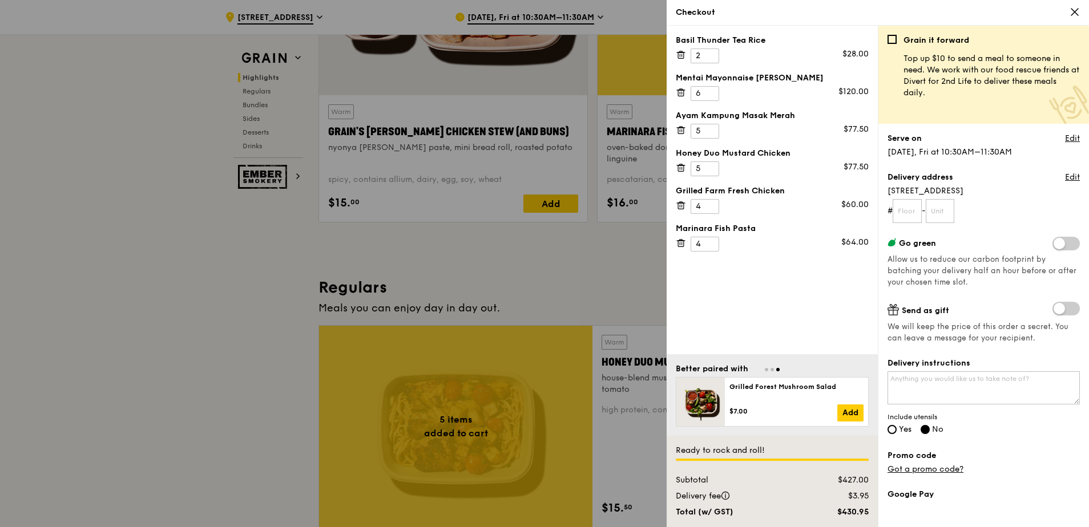
scroll to position [799, 0]
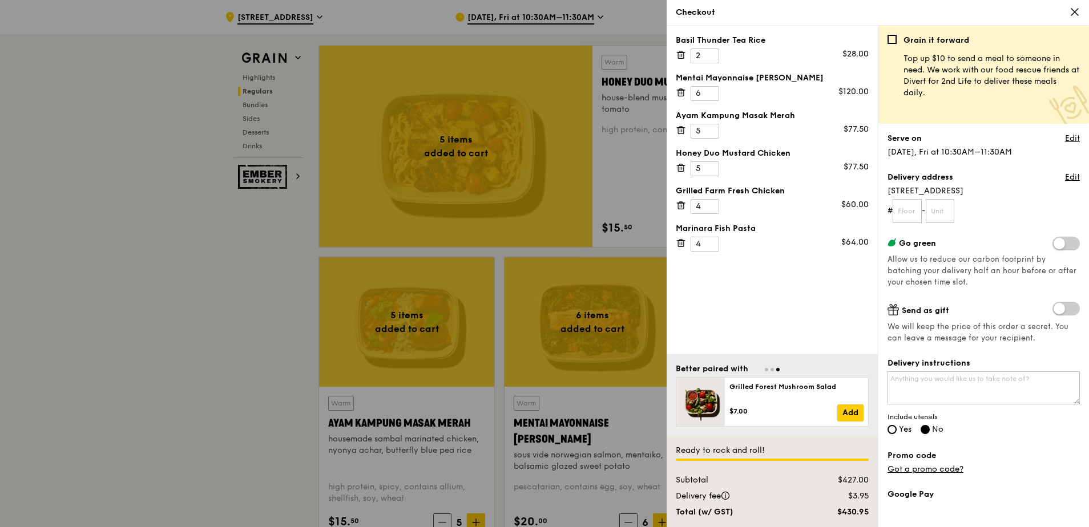
click at [203, 370] on div at bounding box center [544, 263] width 1089 height 527
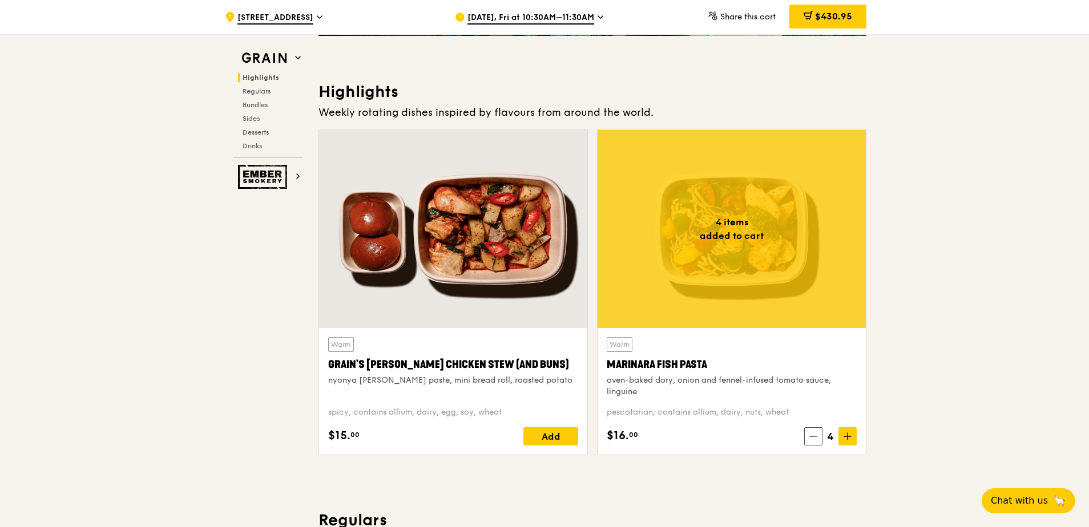
scroll to position [285, 0]
click at [804, 13] on icon at bounding box center [807, 14] width 7 height 3
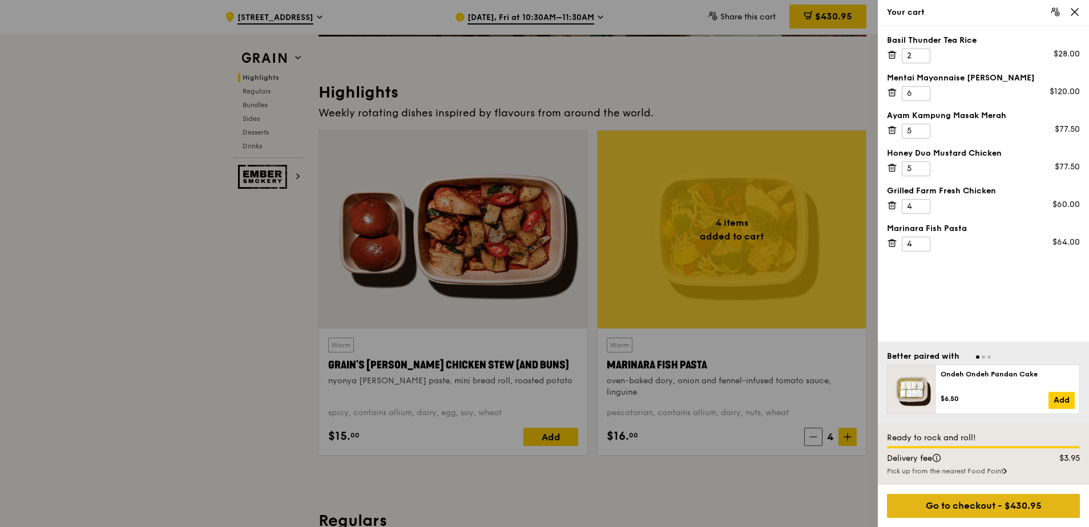
click at [1037, 506] on div "Go to checkout - $430.95" at bounding box center [983, 506] width 193 height 24
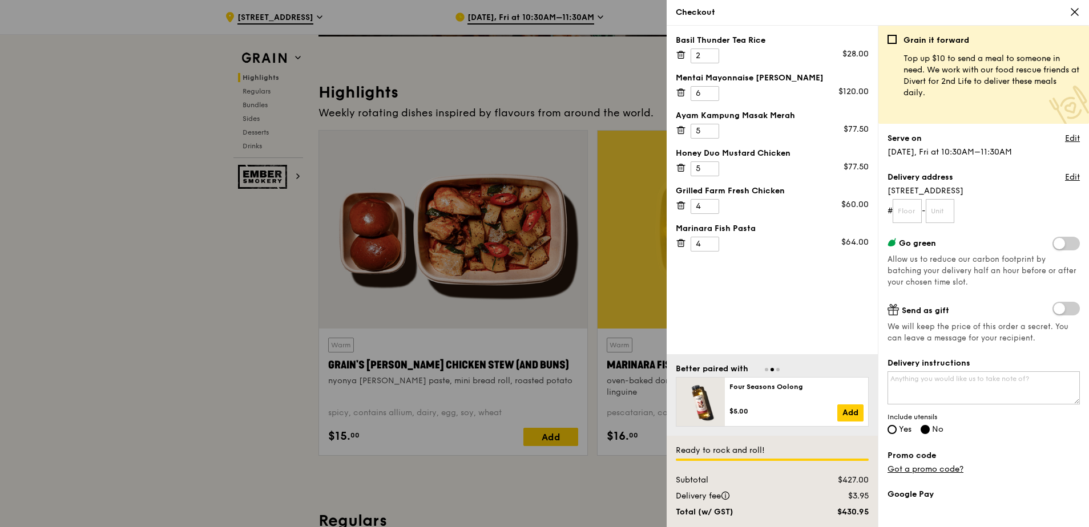
click at [902, 433] on span "Yes" at bounding box center [905, 430] width 13 height 10
click at [897, 433] on input "Yes" at bounding box center [892, 429] width 9 height 9
radio input "true"
radio input "false"
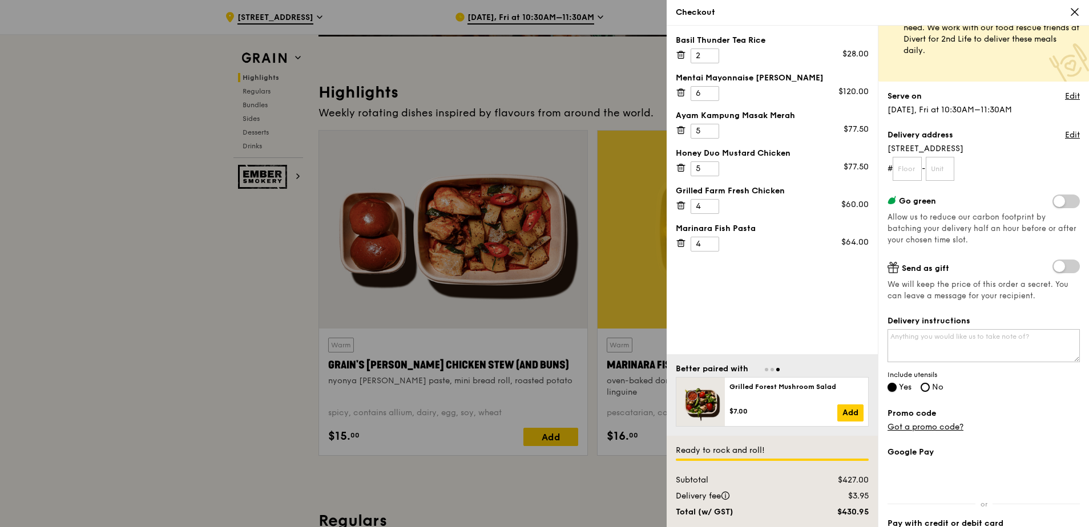
scroll to position [0, 0]
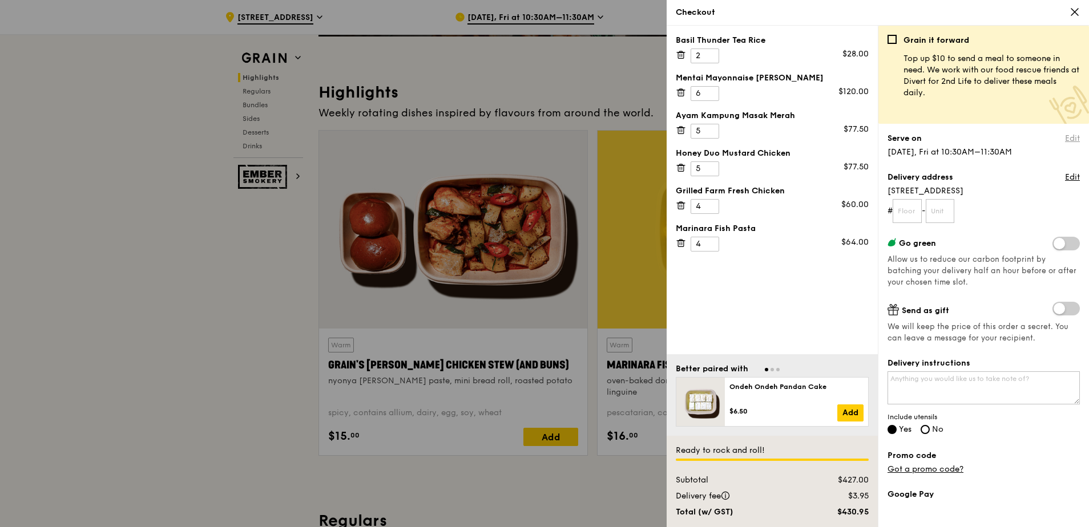
click at [1066, 139] on link "Edit" at bounding box center [1072, 138] width 15 height 11
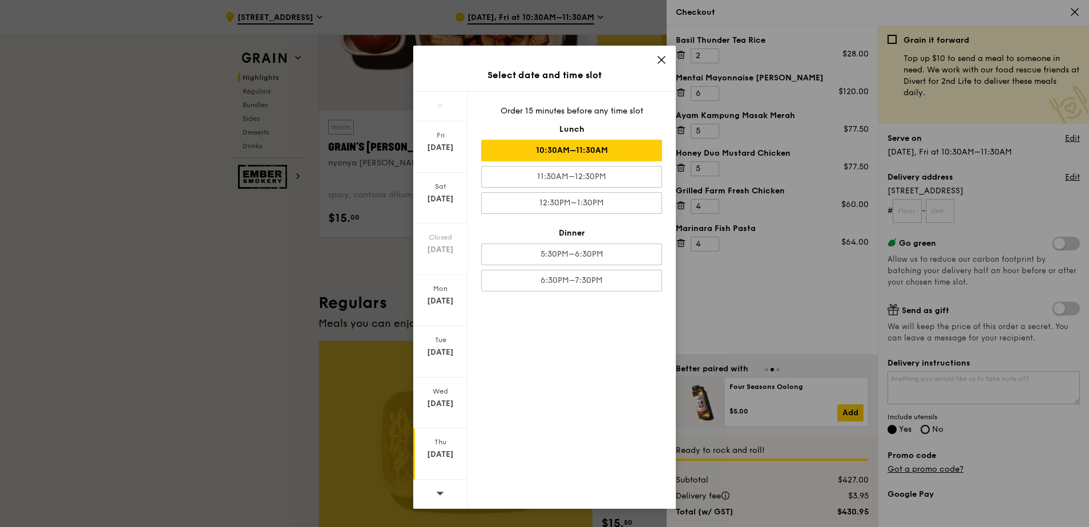
scroll to position [514, 0]
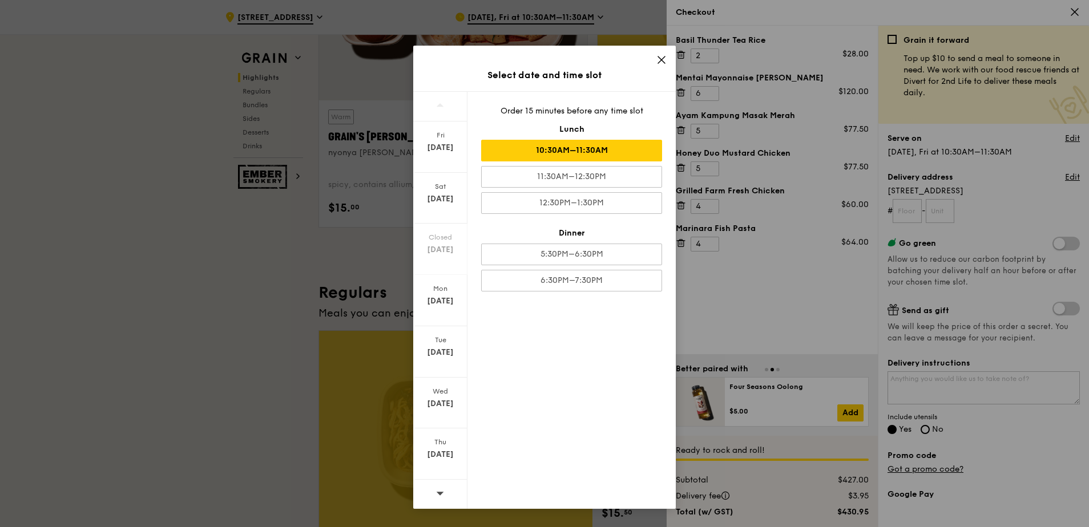
click at [438, 493] on icon at bounding box center [440, 493] width 7 height 3
click at [662, 61] on icon at bounding box center [661, 60] width 7 height 7
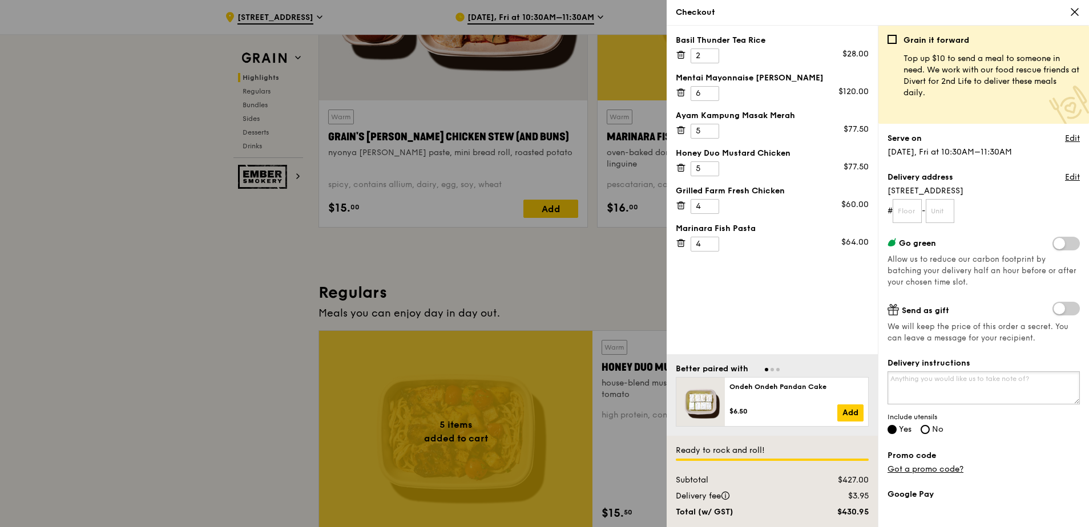
click at [956, 388] on textarea "Delivery instructions" at bounding box center [984, 388] width 192 height 33
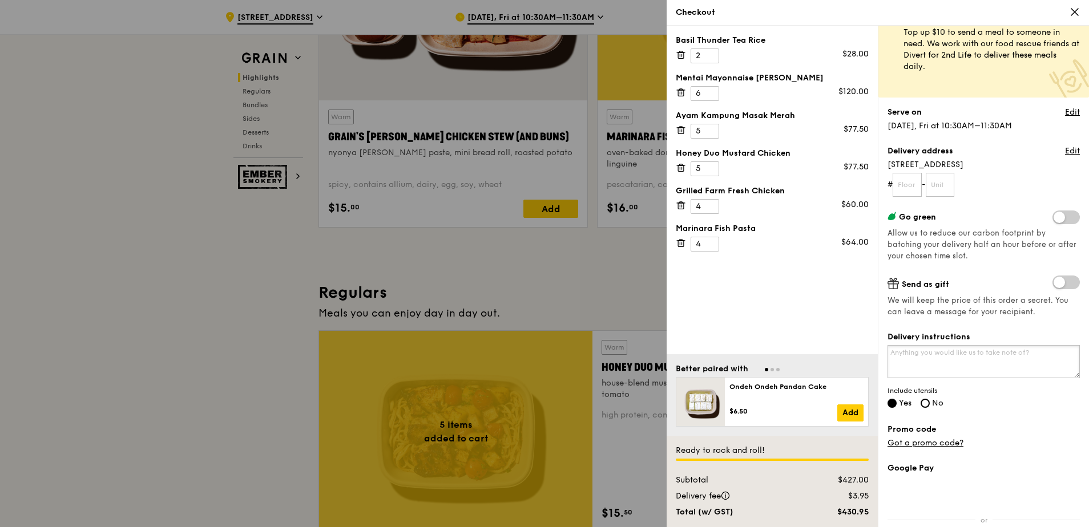
scroll to position [57, 0]
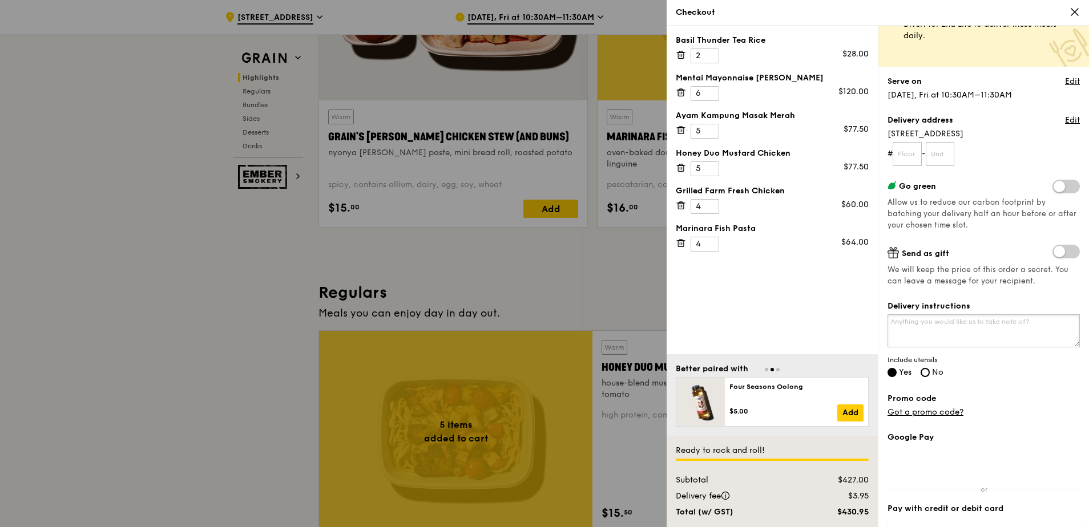
click at [985, 320] on textarea "Delivery instructions" at bounding box center [984, 331] width 192 height 33
click at [898, 155] on input "text" at bounding box center [907, 154] width 29 height 24
click at [994, 344] on textarea "Delivery instructions" at bounding box center [984, 331] width 192 height 33
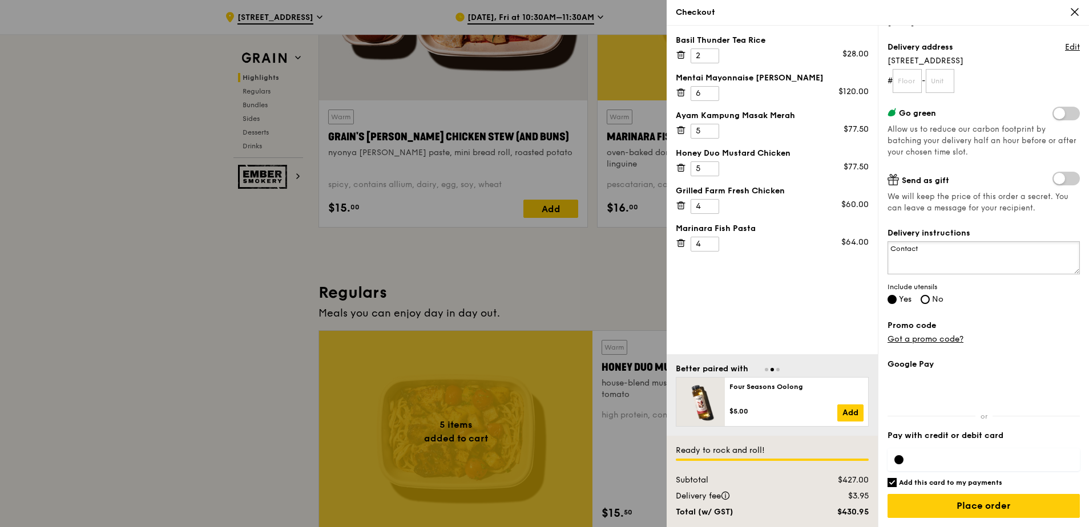
click at [971, 271] on textarea "Contact" at bounding box center [984, 257] width 192 height 33
click at [912, 248] on textarea "Contact [PHONE_NUMBER] ([PERSON_NAME])" at bounding box center [984, 257] width 192 height 33
click at [889, 247] on textarea "Contact No.: [PHONE_NUMBER] ([PERSON_NAME])" at bounding box center [984, 257] width 192 height 33
type textarea "Shell office Contact No.: [PHONE_NUMBER] ([PERSON_NAME])"
click at [902, 92] on input "text" at bounding box center [907, 81] width 29 height 24
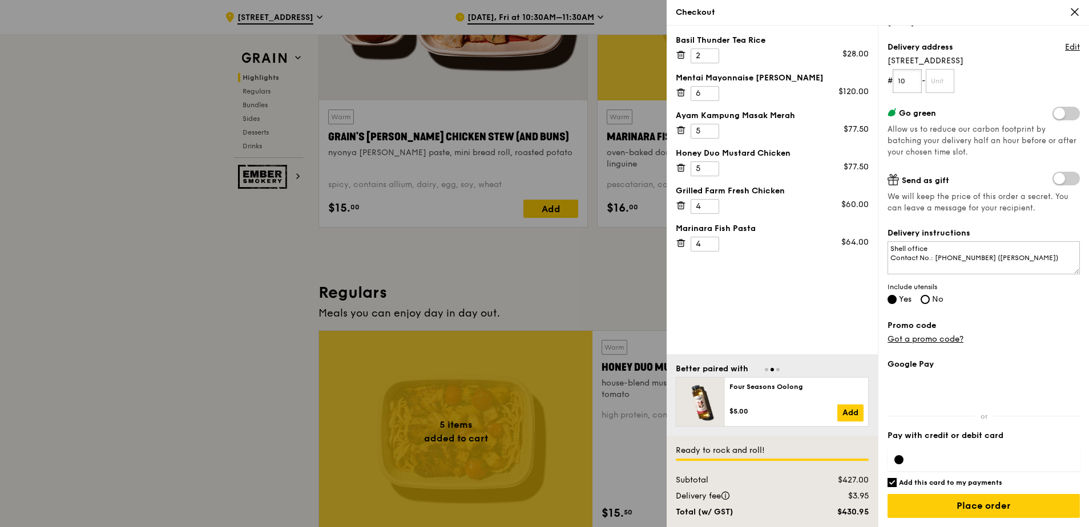
type input "10"
type input "01"
click at [1003, 248] on textarea "Shell office Contact No.: [PHONE_NUMBER] ([PERSON_NAME])" at bounding box center [984, 257] width 192 height 33
click at [914, 252] on textarea "Shell office Contact No.: [PHONE_NUMBER] ([PERSON_NAME])" at bounding box center [984, 257] width 192 height 33
click at [995, 244] on textarea "[GEOGRAPHIC_DATA] 1 office Contact No.: [PHONE_NUMBER] ([PERSON_NAME])" at bounding box center [984, 257] width 192 height 33
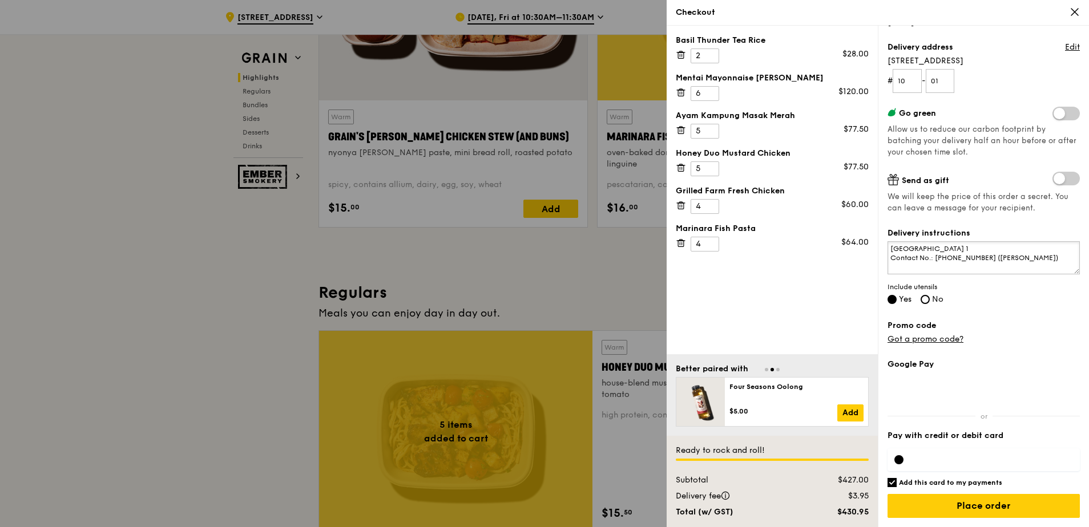
click at [906, 250] on textarea "[GEOGRAPHIC_DATA] 1 Contact No.: [PHONE_NUMBER] ([PERSON_NAME])" at bounding box center [984, 257] width 192 height 33
click at [1054, 247] on textarea "Shell Office - [GEOGRAPHIC_DATA] 1 Contact No.: [PHONE_NUMBER] ([PERSON_NAME])" at bounding box center [984, 257] width 192 height 33
click at [934, 252] on textarea "Shell Office - [GEOGRAPHIC_DATA] 1 Contact No.: [PHONE_NUMBER] ([PERSON_NAME])" at bounding box center [984, 257] width 192 height 33
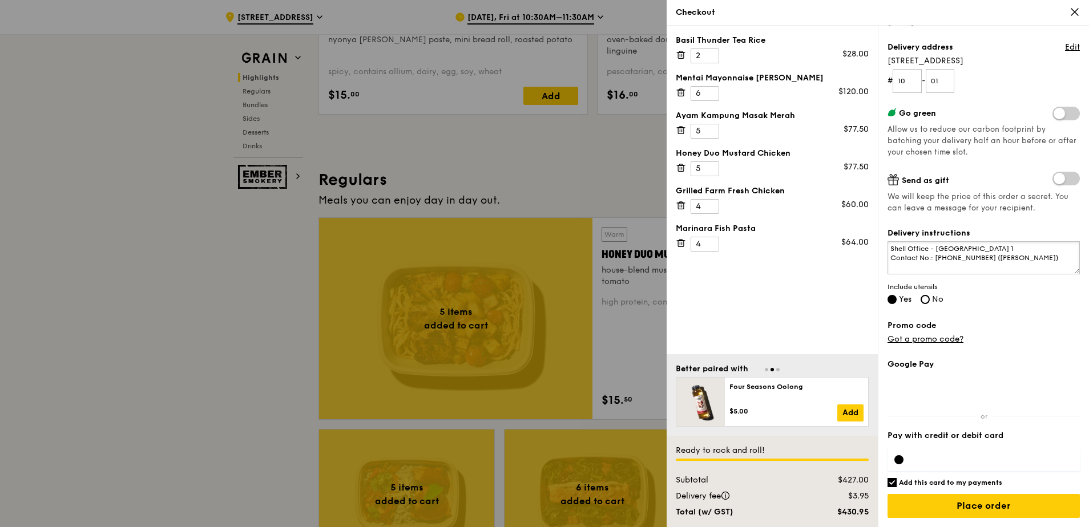
scroll to position [628, 0]
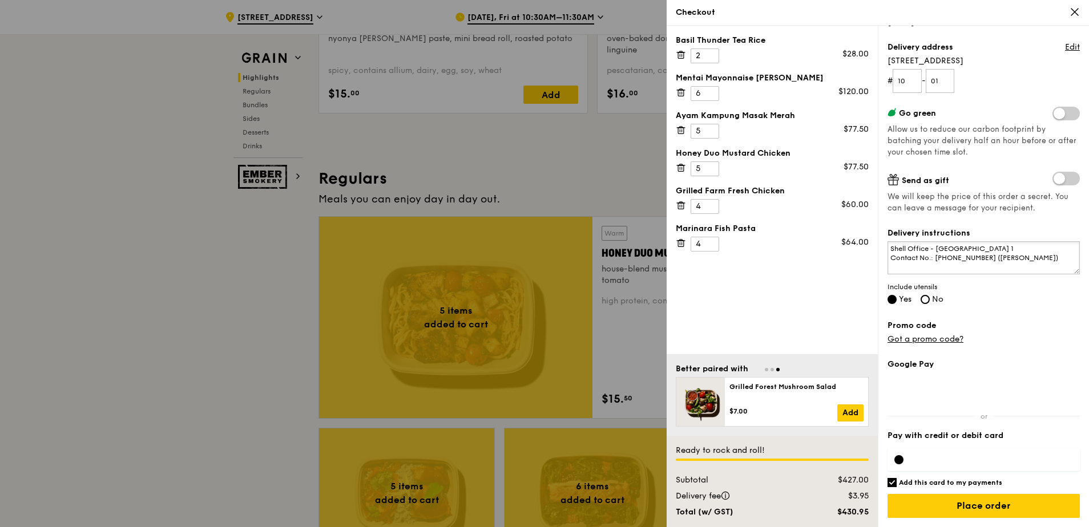
type textarea "Shell Office - [GEOGRAPHIC_DATA] 1 Contact No.: [PHONE_NUMBER] ([PERSON_NAME])"
click at [969, 481] on h6 "Add this card to my payments" at bounding box center [950, 482] width 103 height 9
click at [897, 481] on input "Add this card to my payments" at bounding box center [892, 482] width 9 height 9
click at [973, 481] on h6 "Add this card to my payments" at bounding box center [950, 482] width 103 height 9
click at [897, 481] on input "Add this card to my payments" at bounding box center [892, 482] width 9 height 9
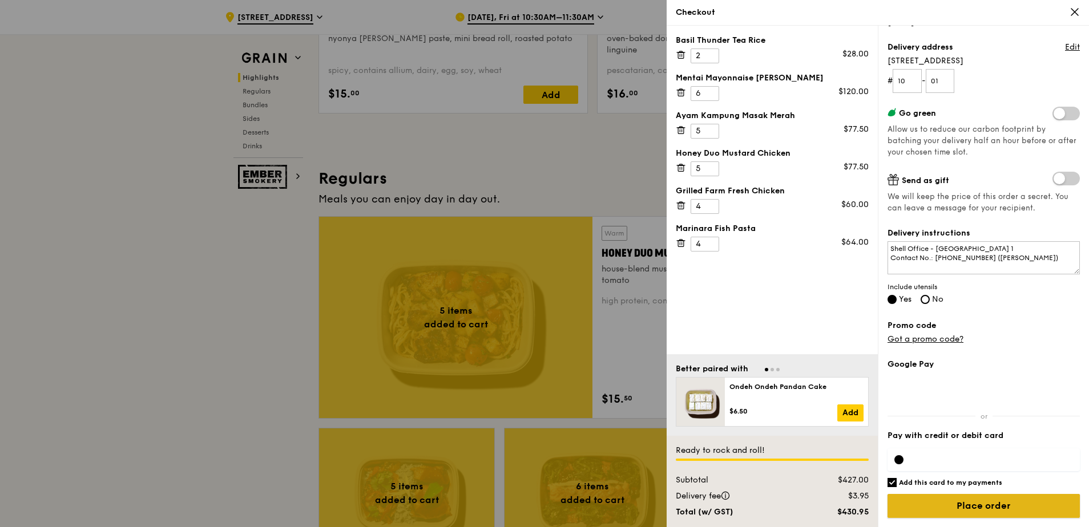
click at [988, 498] on input "Place order" at bounding box center [984, 506] width 192 height 24
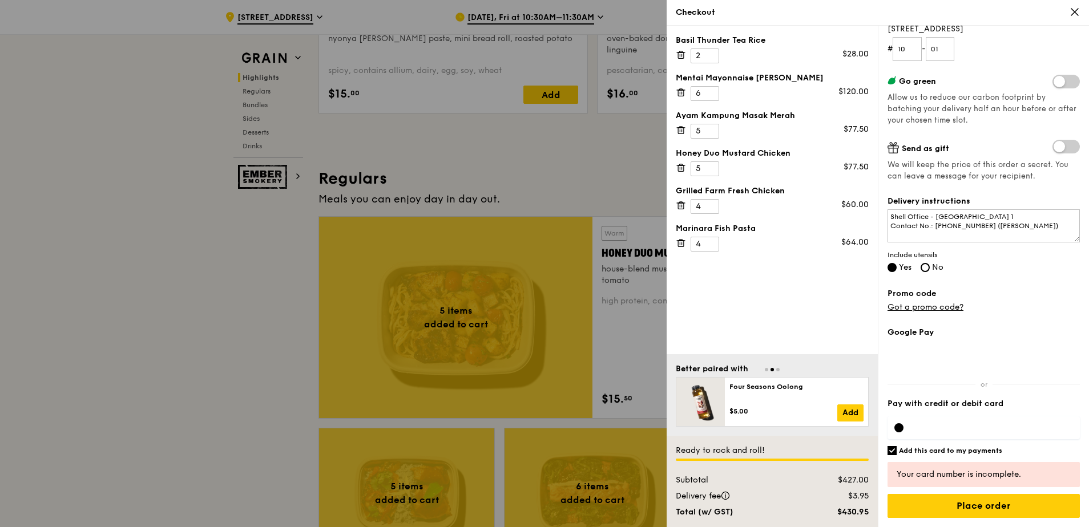
scroll to position [130, 0]
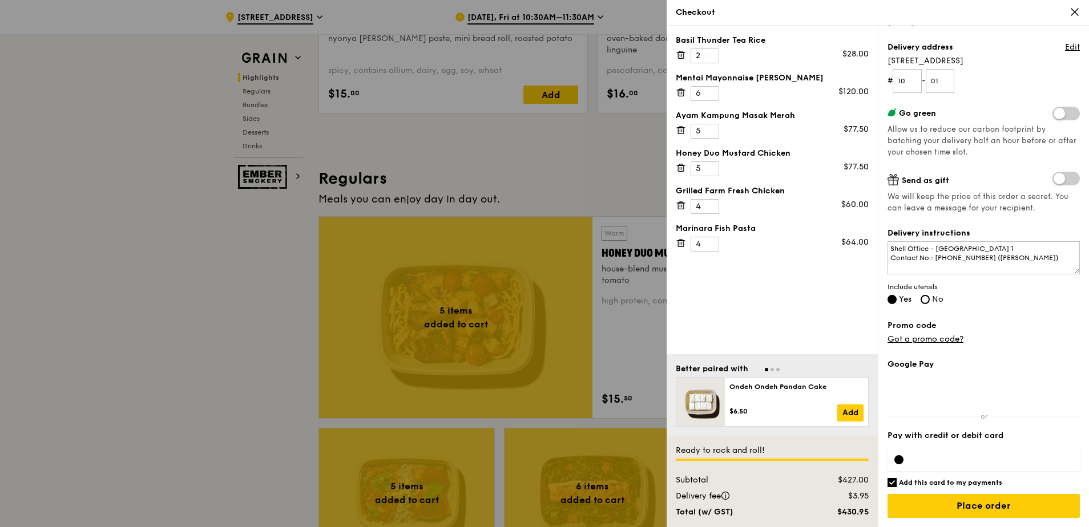
click at [988, 482] on h6 "Add this card to my payments" at bounding box center [950, 482] width 103 height 9
click at [897, 482] on input "Add this card to my payments" at bounding box center [892, 482] width 9 height 9
checkbox input "false"
click at [994, 503] on input "Place order" at bounding box center [984, 506] width 192 height 24
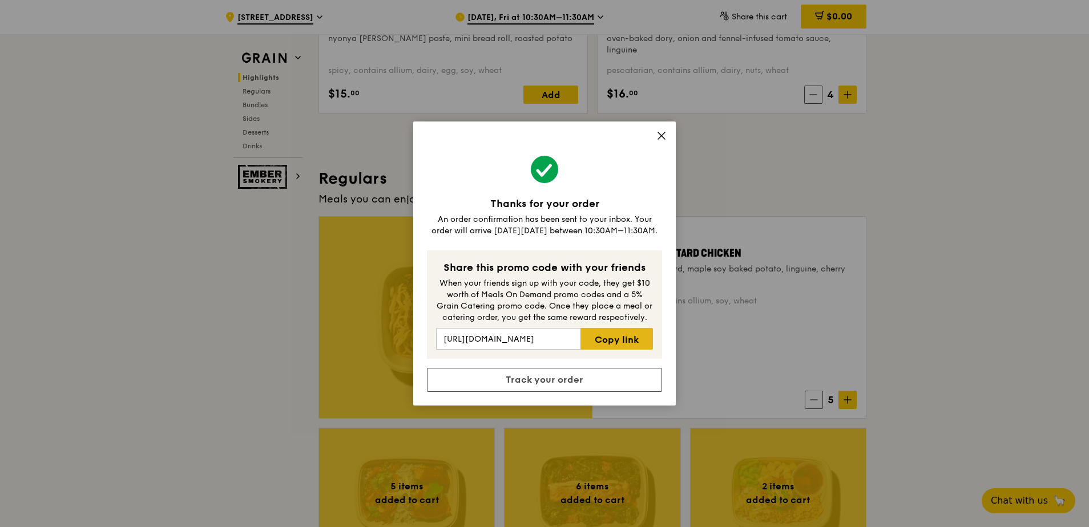
click at [624, 336] on link "Copy link" at bounding box center [617, 339] width 72 height 22
